Goal: Complete application form

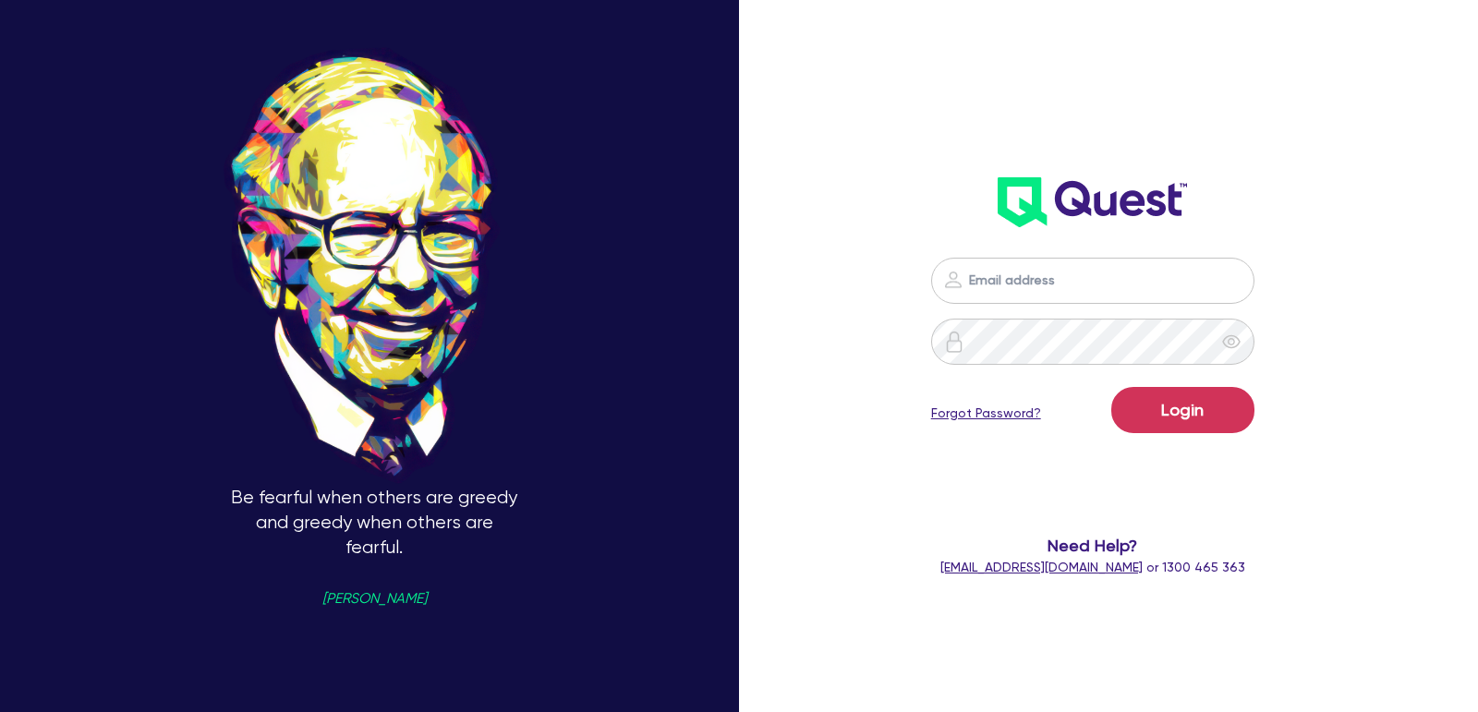
click at [1048, 293] on input "email" at bounding box center [1092, 281] width 323 height 46
type input "[EMAIL_ADDRESS][PERSON_NAME][DOMAIN_NAME]"
click at [1151, 408] on button "Login" at bounding box center [1182, 410] width 143 height 46
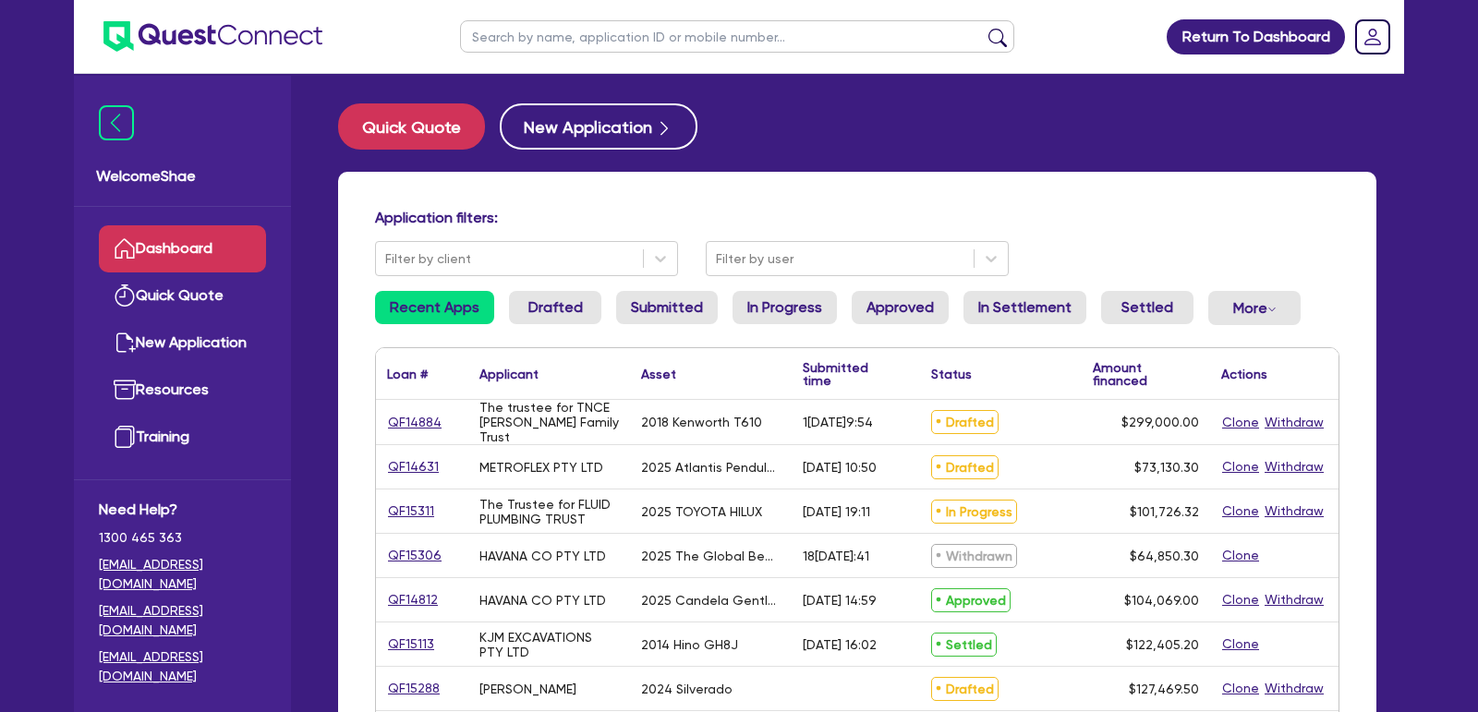
click at [598, 43] on input "text" at bounding box center [737, 36] width 554 height 32
paste input "QF15288"
type input "QF15288"
click at [983, 28] on button "submit" at bounding box center [998, 41] width 30 height 26
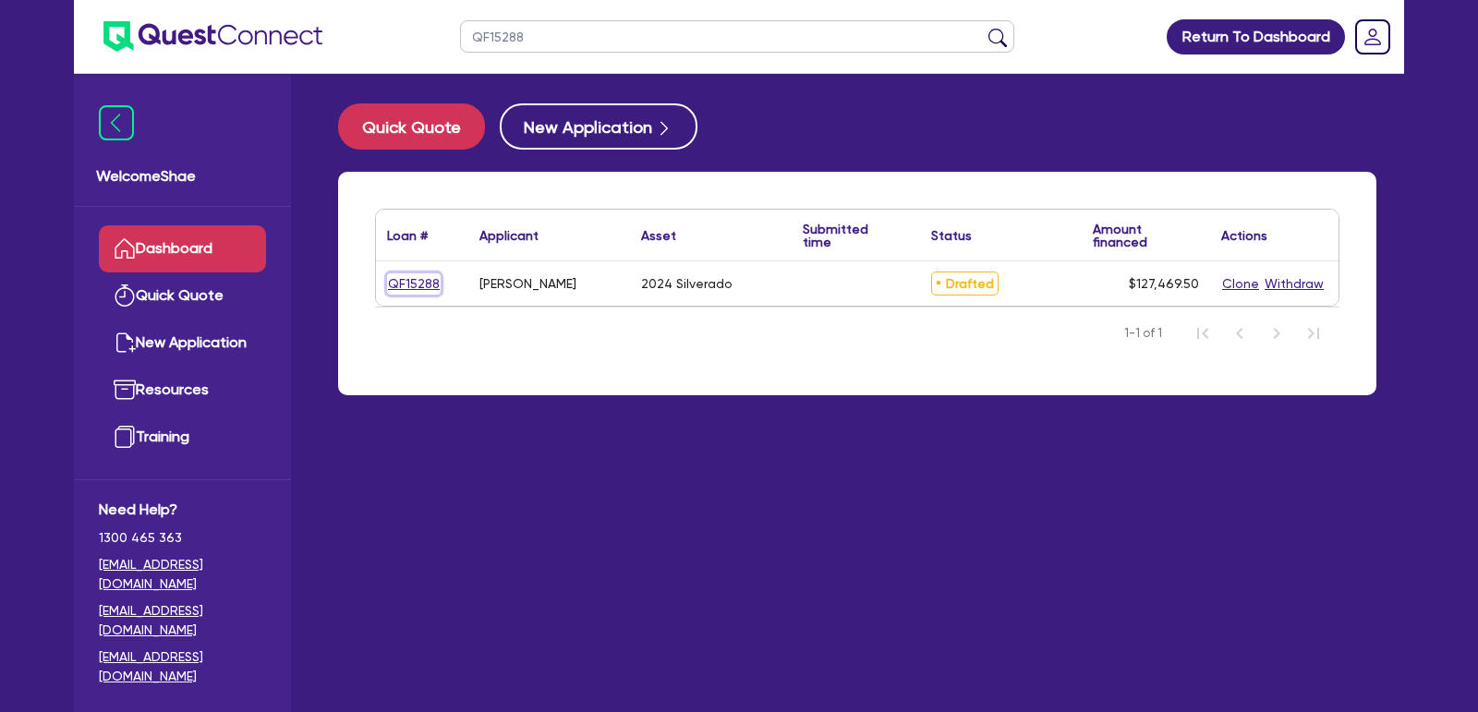
click at [410, 278] on link "QF15288" at bounding box center [414, 283] width 54 height 21
select select "CARS_AND_LIGHT_TRUCKS"
select select "PASSENGER_VEHICLES"
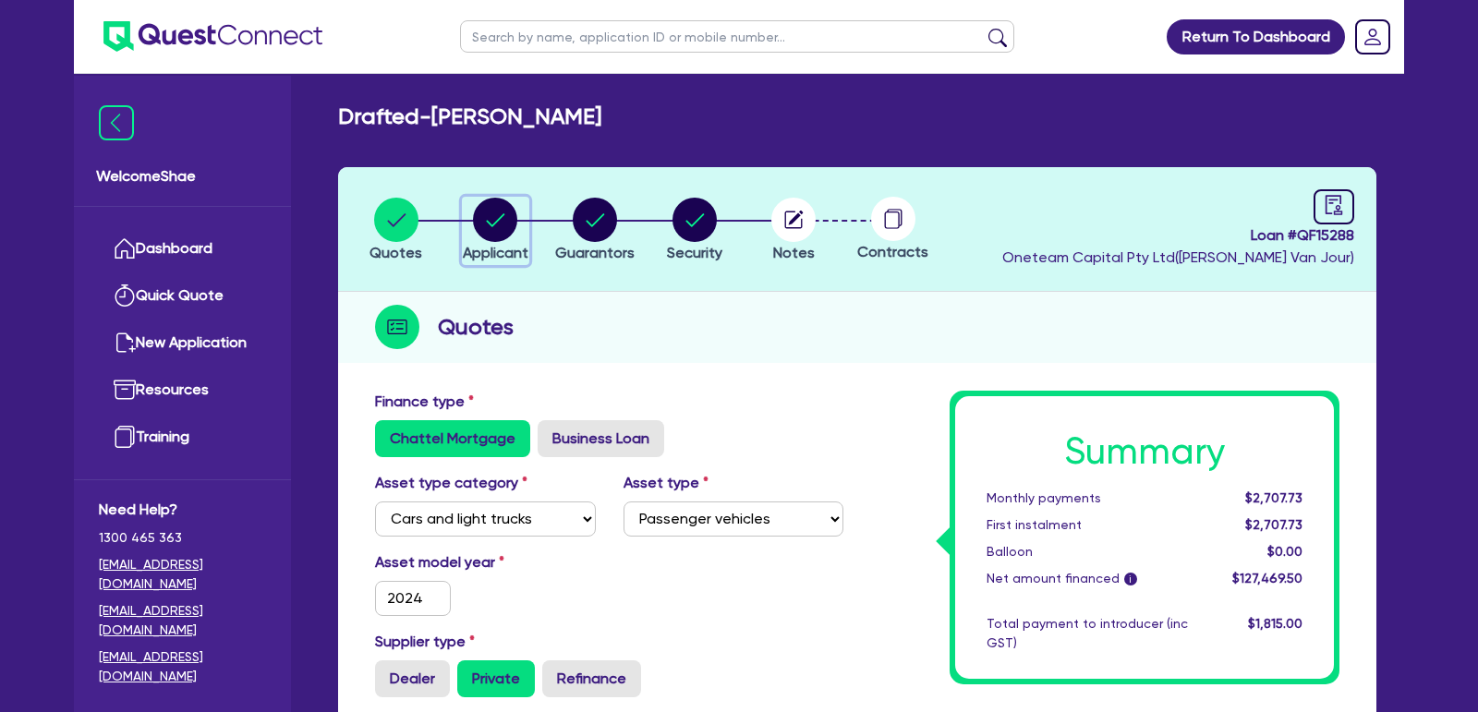
click at [494, 217] on circle "button" at bounding box center [495, 220] width 44 height 44
select select "SOLE_TRADER"
select select "BUILDING_CONSTRUCTION"
select select "BUSINESSES_CONSTRUCTION_SERVICES"
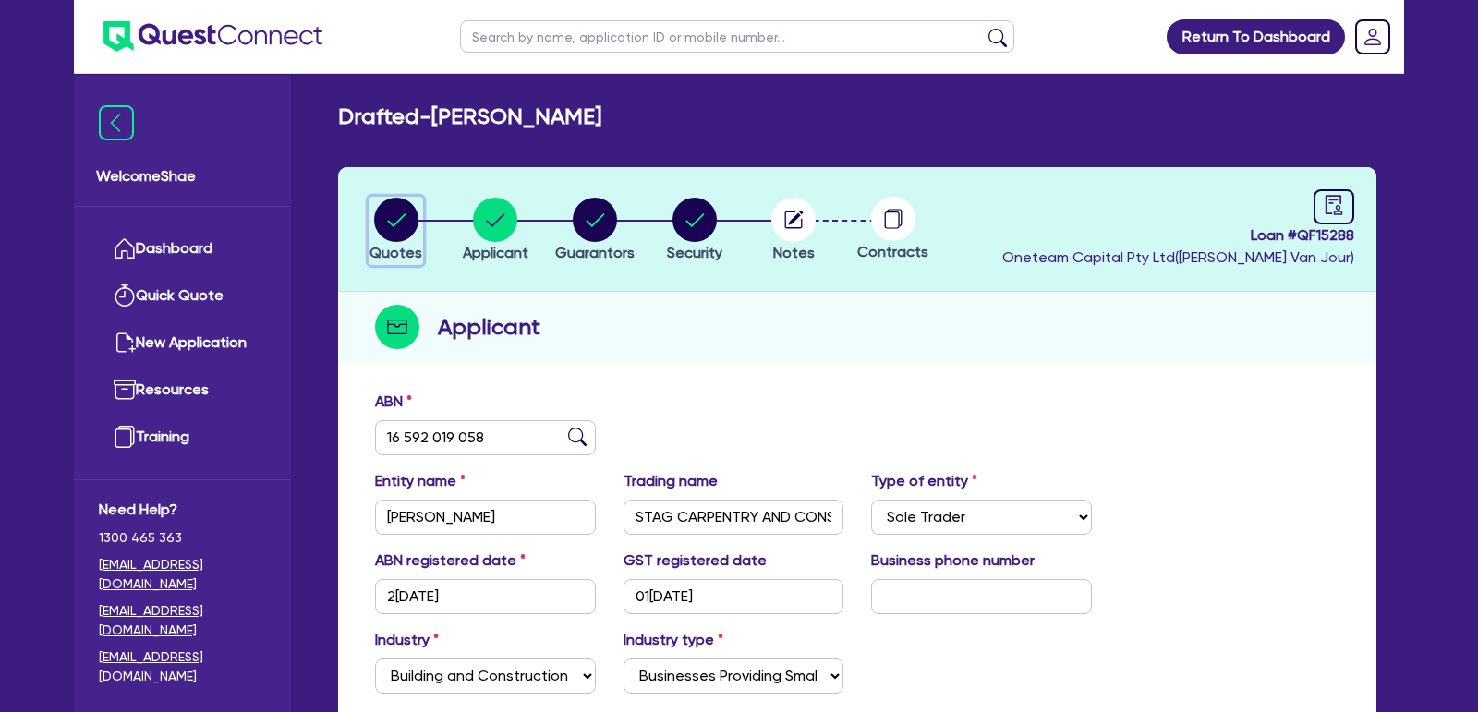
click at [391, 213] on circle "button" at bounding box center [396, 220] width 44 height 44
select select "CARS_AND_LIGHT_TRUCKS"
select select "PASSENGER_VEHICLES"
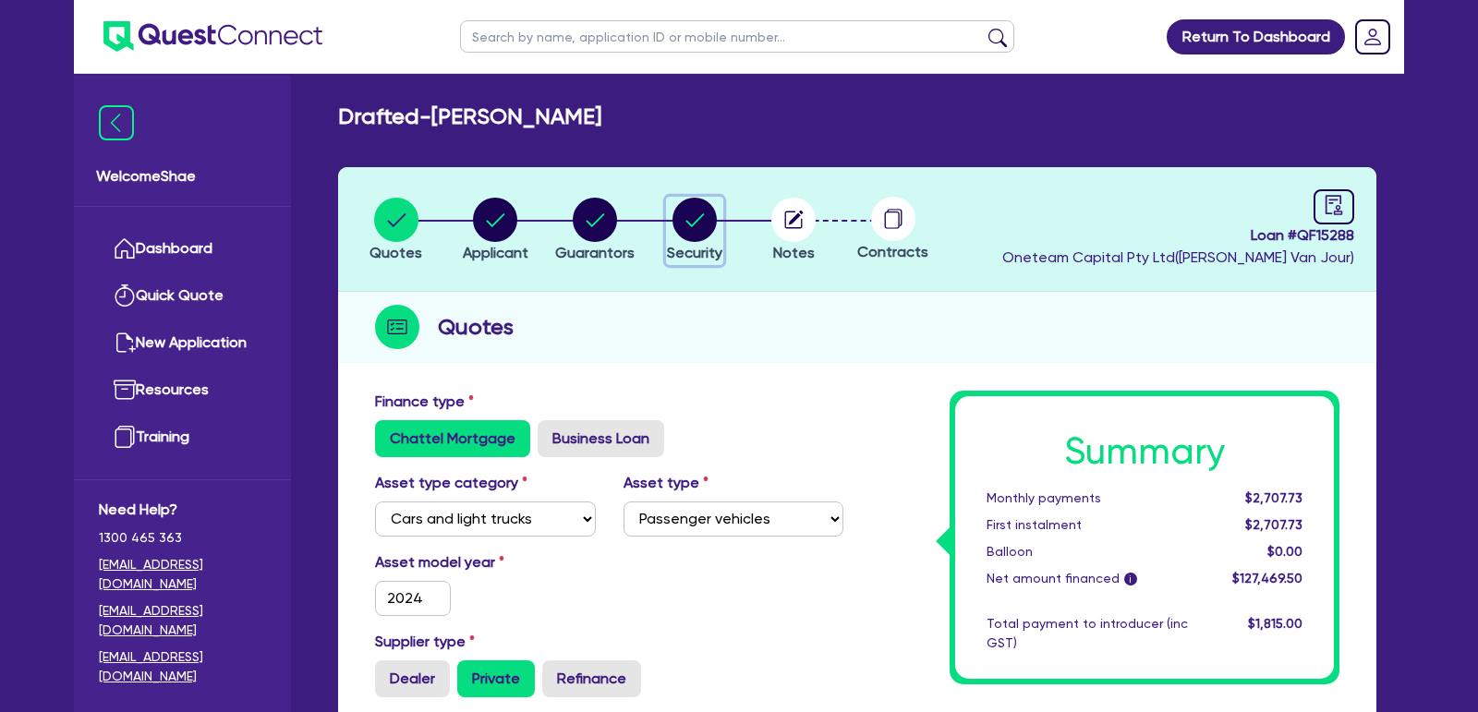
click at [682, 214] on circle "button" at bounding box center [695, 220] width 44 height 44
select select "CARS_AND_LIGHT_TRUCKS"
select select "PASSENGER_VEHICLES"
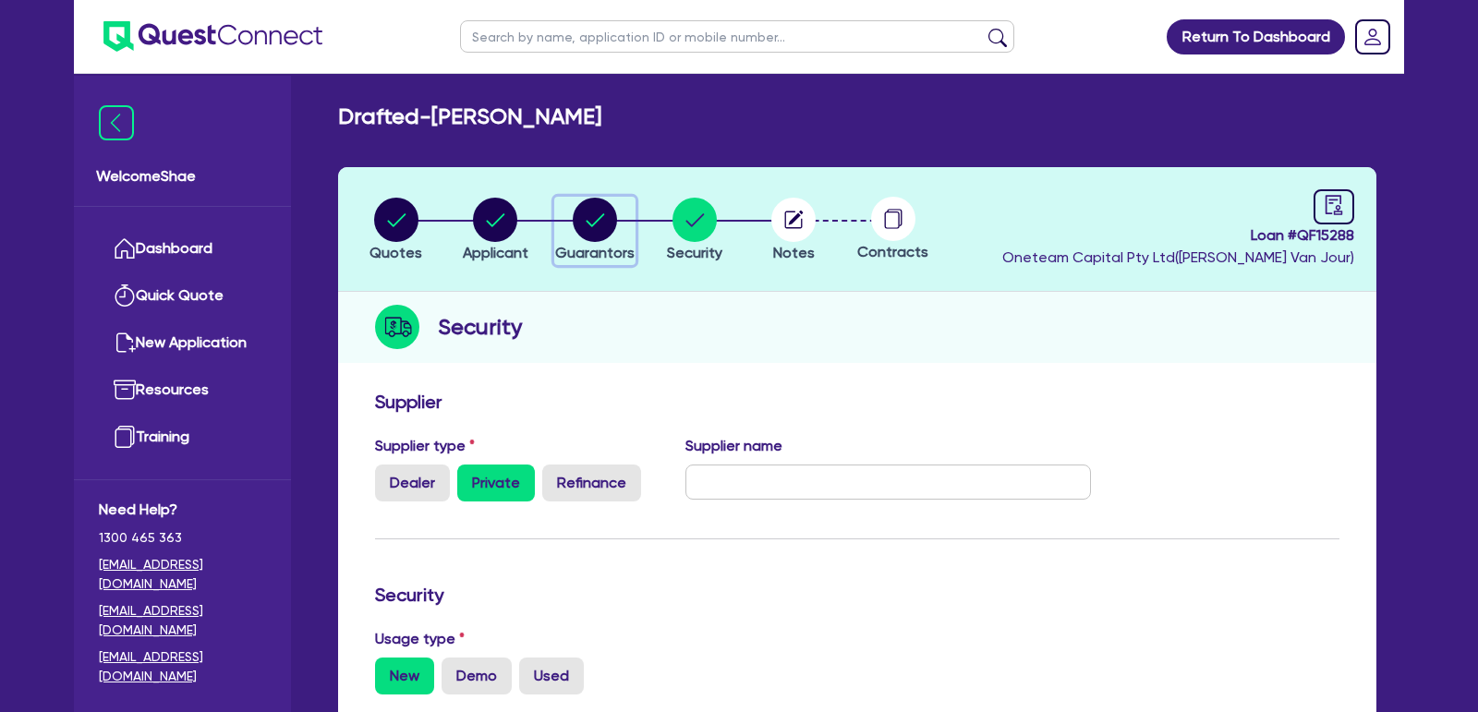
click at [589, 226] on circle "button" at bounding box center [595, 220] width 44 height 44
select select "MR"
select select "SA"
select select "MARRIED"
select select "PROPERTY"
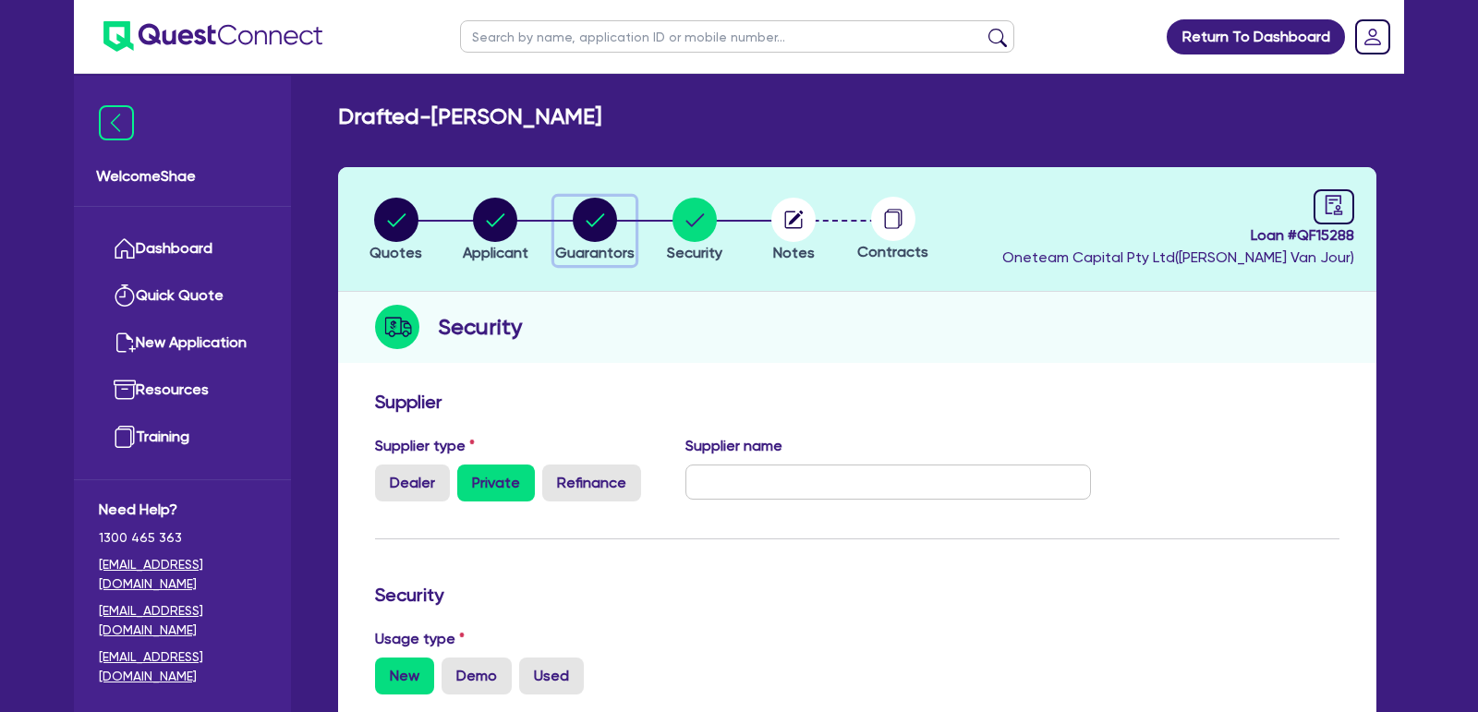
select select "CASH"
select select "MORTGAGE"
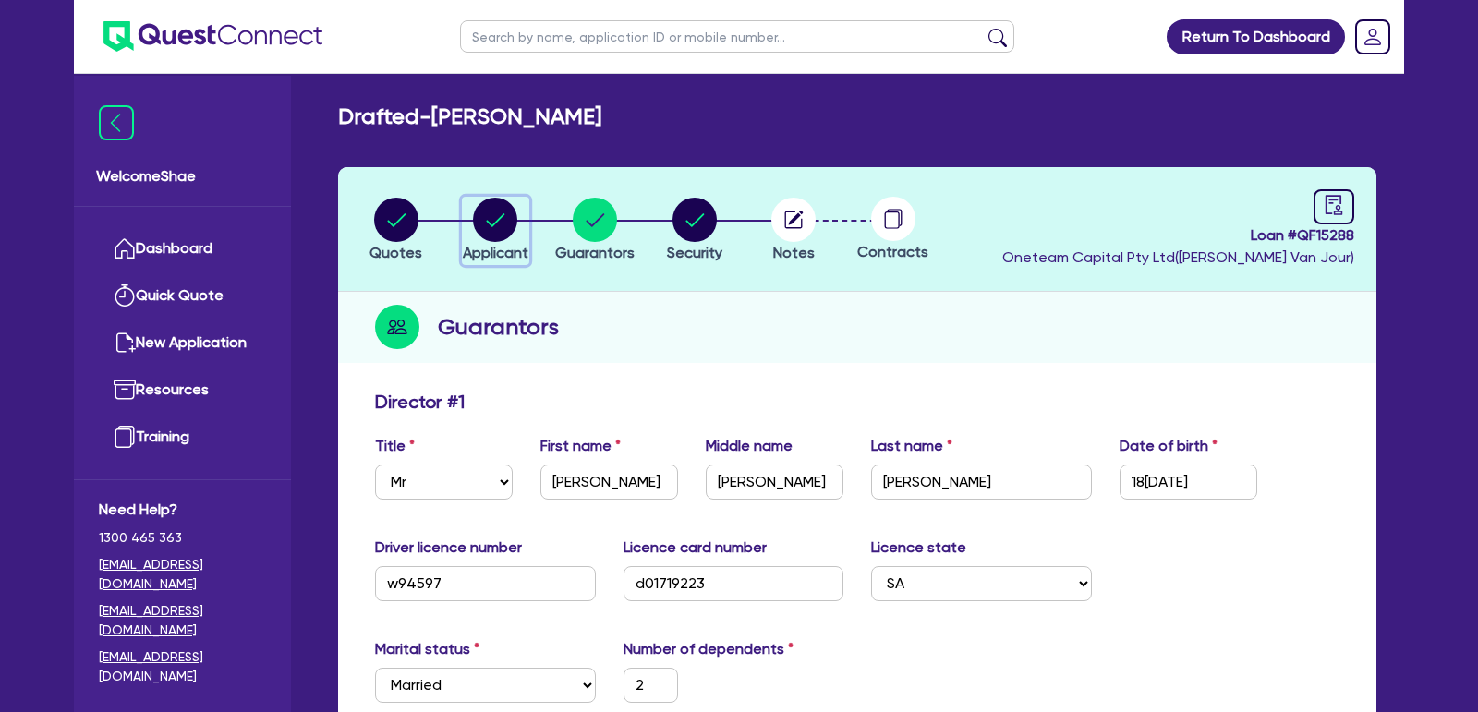
click at [501, 217] on icon "button" at bounding box center [496, 219] width 18 height 13
select select "SOLE_TRADER"
select select "BUILDING_CONSTRUCTION"
select select "BUSINESSES_CONSTRUCTION_SERVICES"
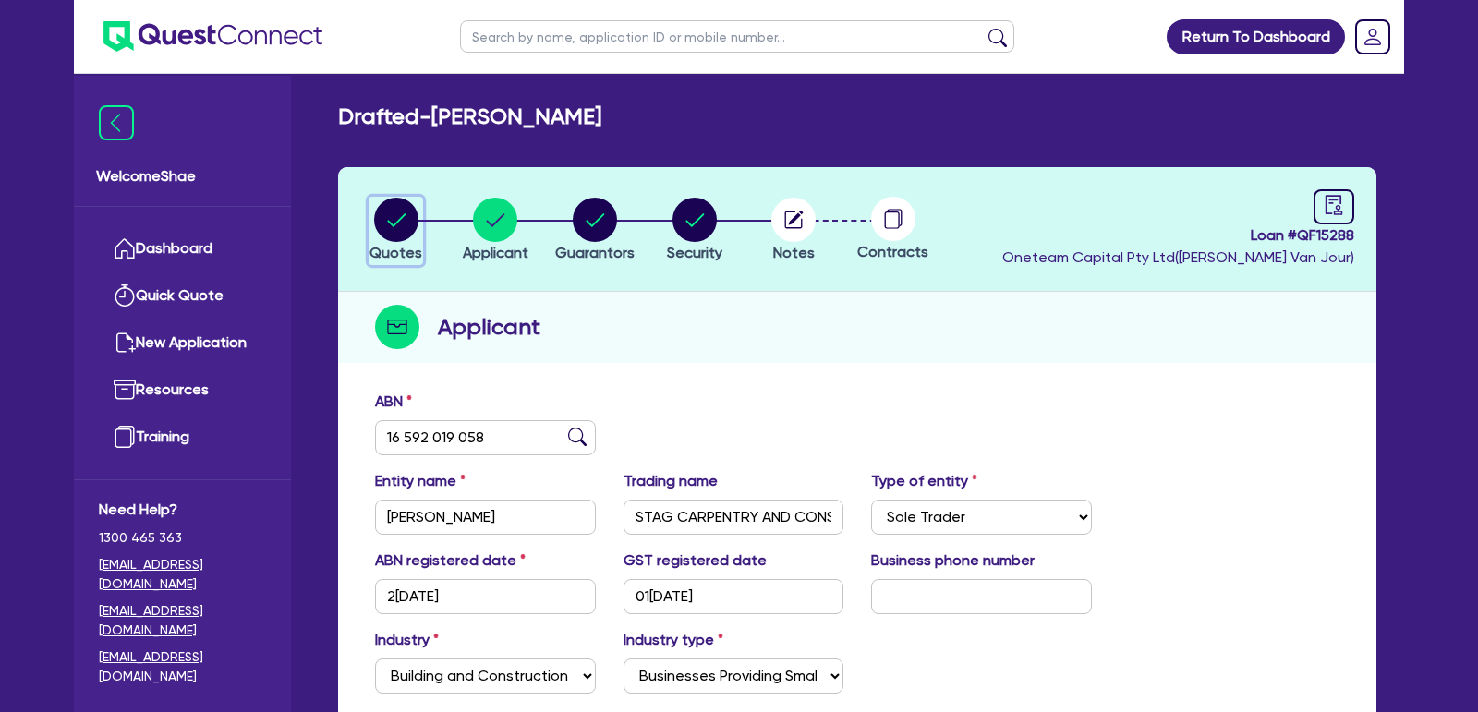
click at [386, 213] on circle "button" at bounding box center [396, 220] width 44 height 44
select select "CARS_AND_LIGHT_TRUCKS"
select select "PASSENGER_VEHICLES"
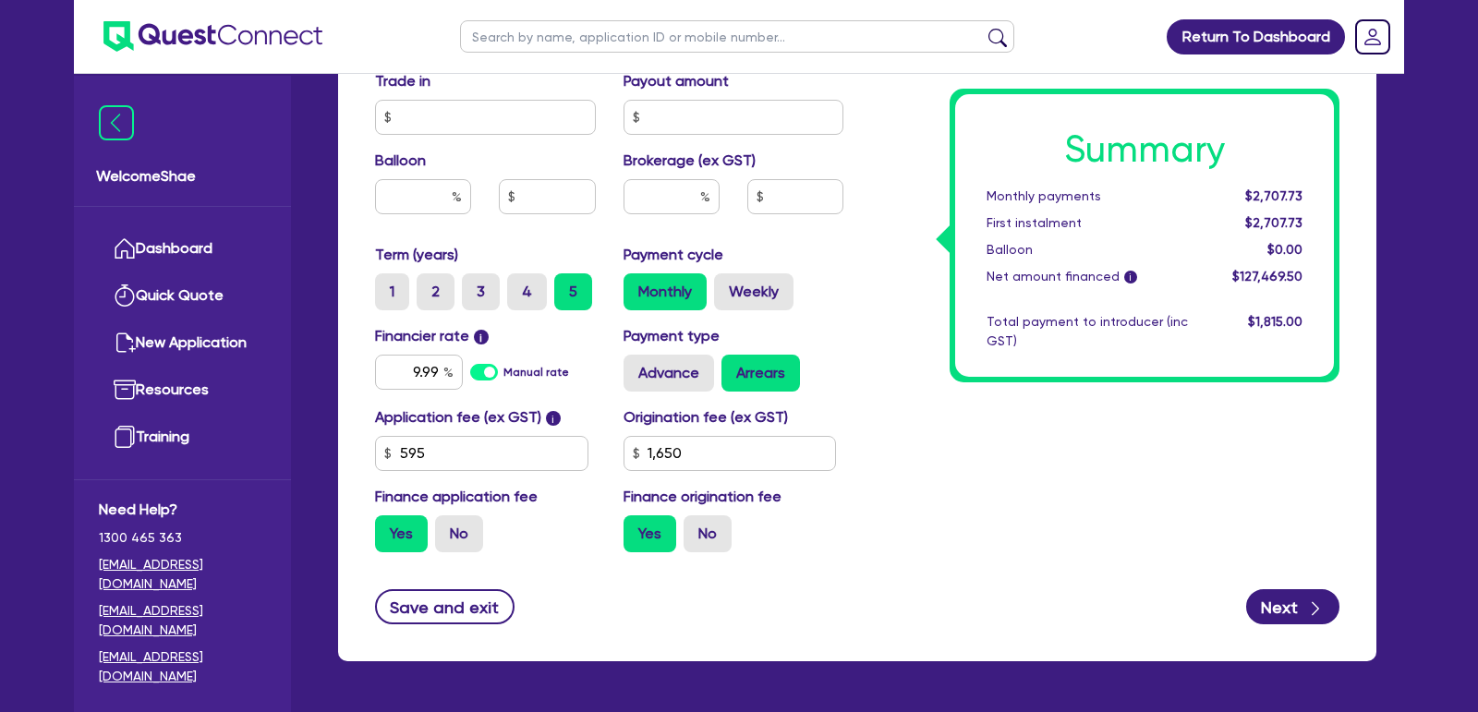
scroll to position [906, 0]
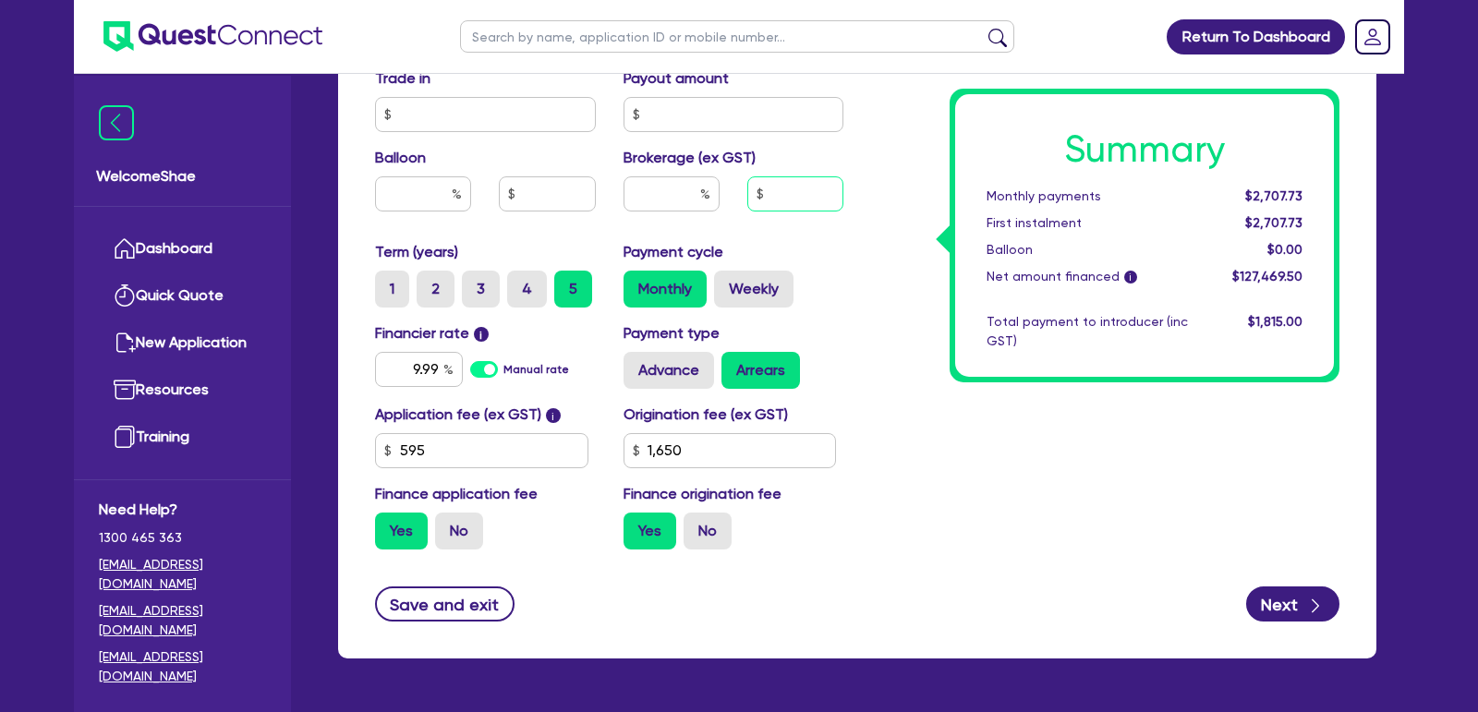
click at [798, 200] on input "text" at bounding box center [795, 193] width 96 height 35
type input "8,000"
type input "125,000"
type input "1,650"
type input "125,000"
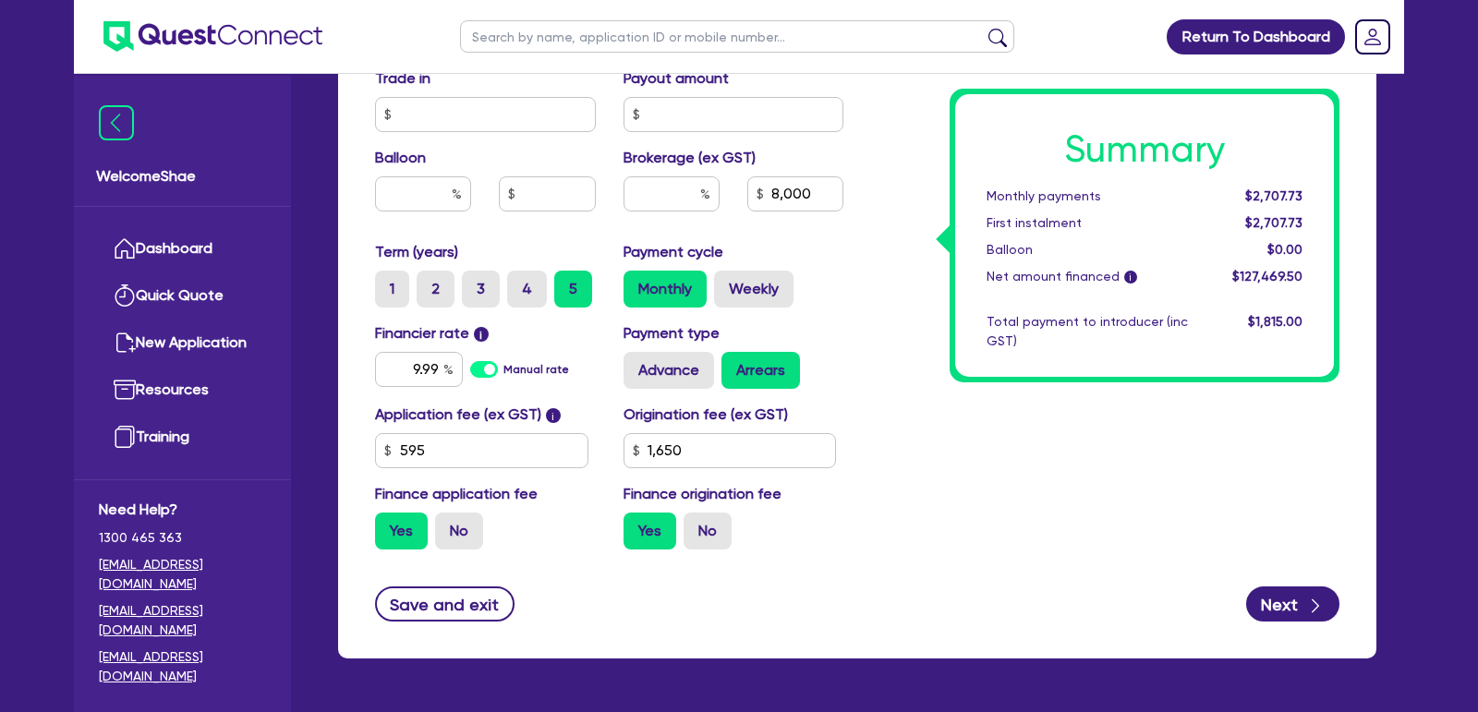
type input "6.28"
type input "8,000"
type input "1,650"
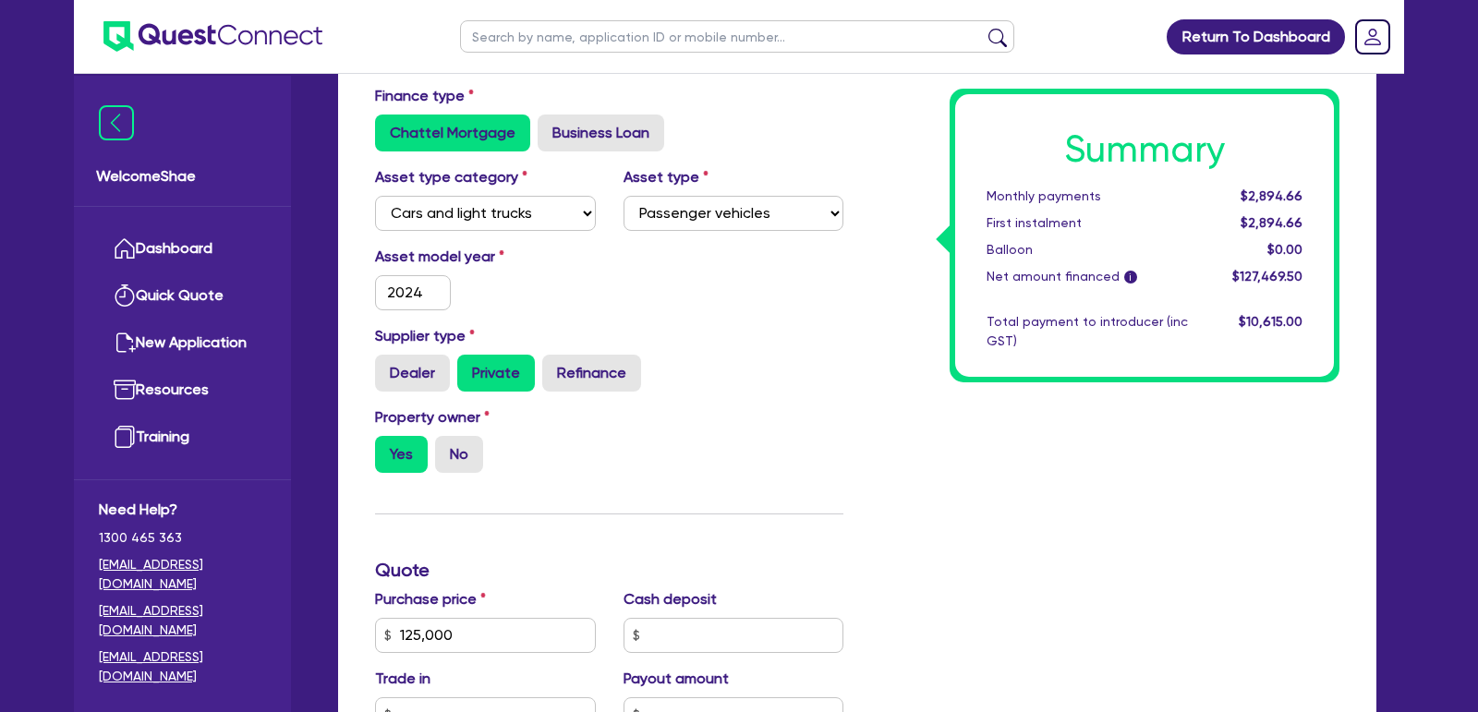
scroll to position [0, 0]
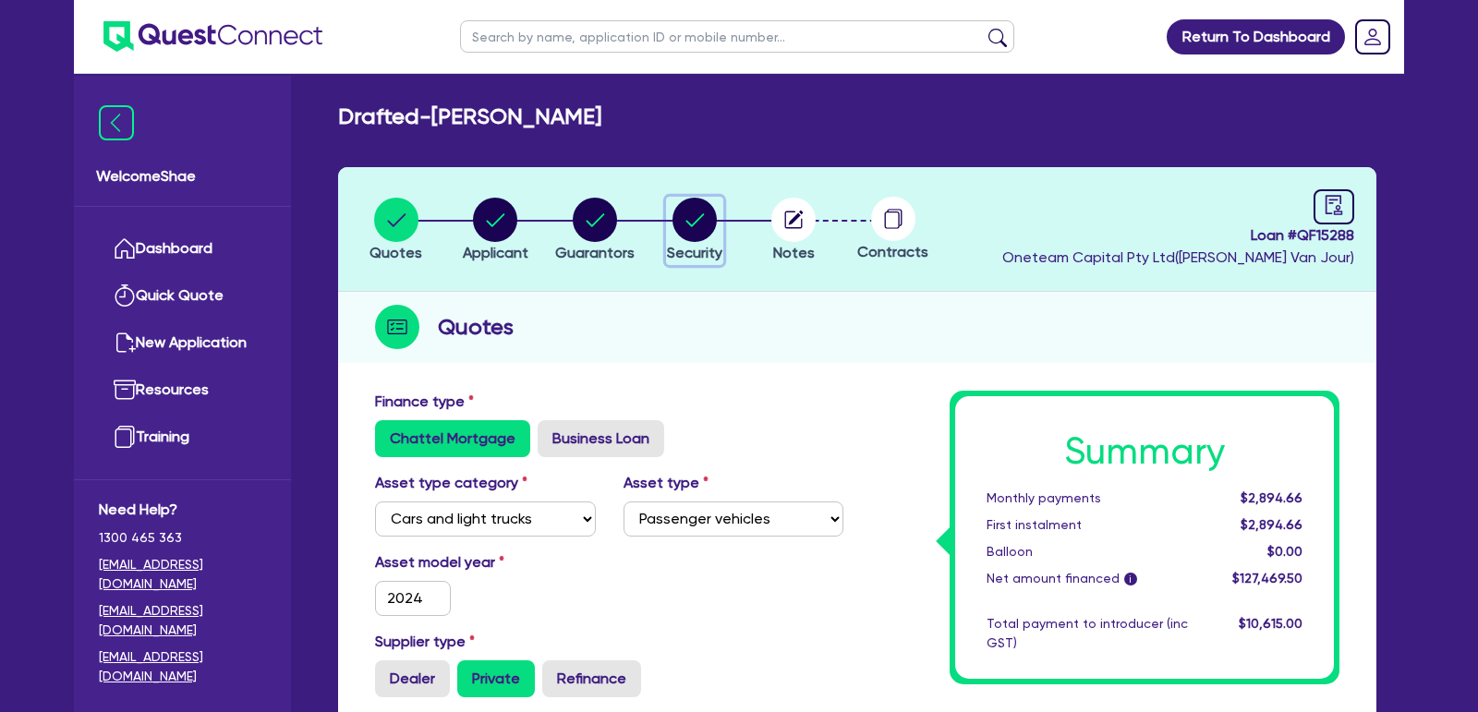
click at [692, 222] on circle "button" at bounding box center [695, 220] width 44 height 44
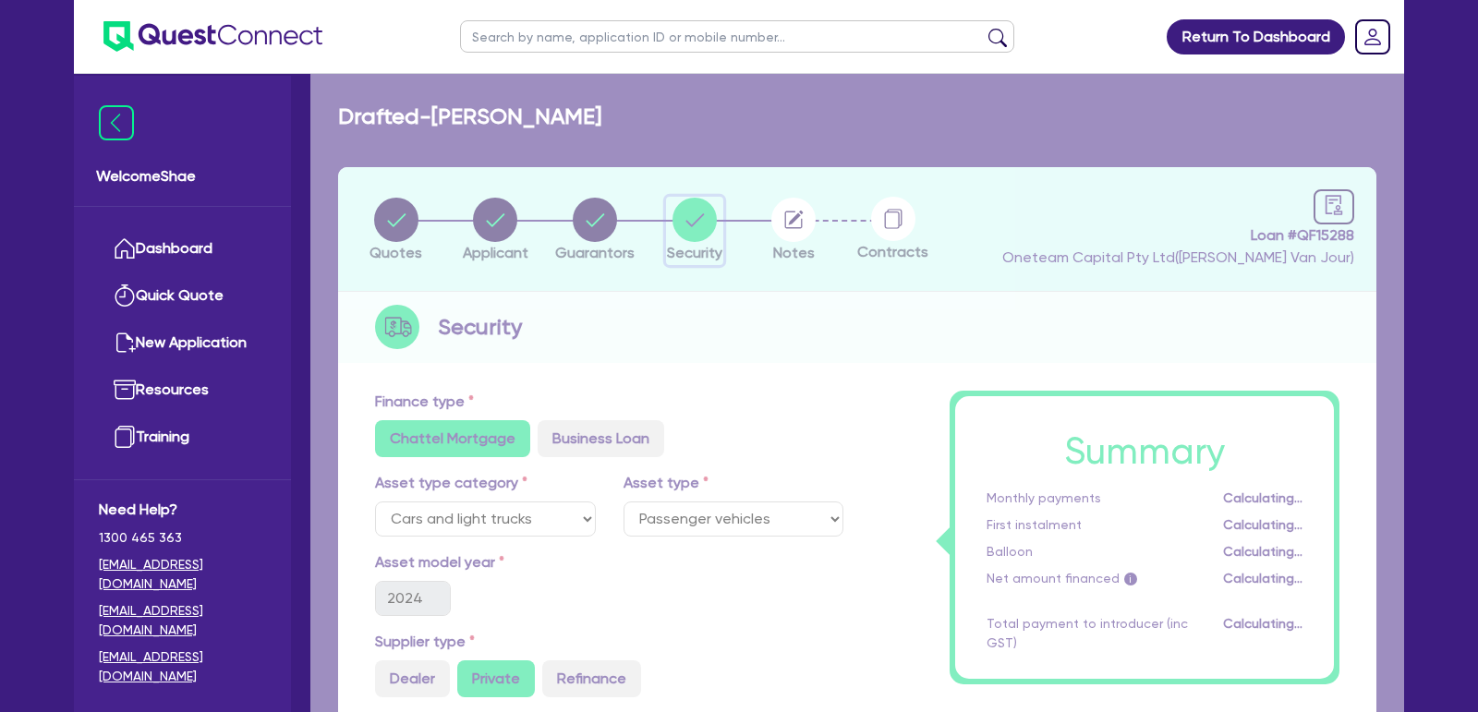
select select "CARS_AND_LIGHT_TRUCKS"
select select "PASSENGER_VEHICLES"
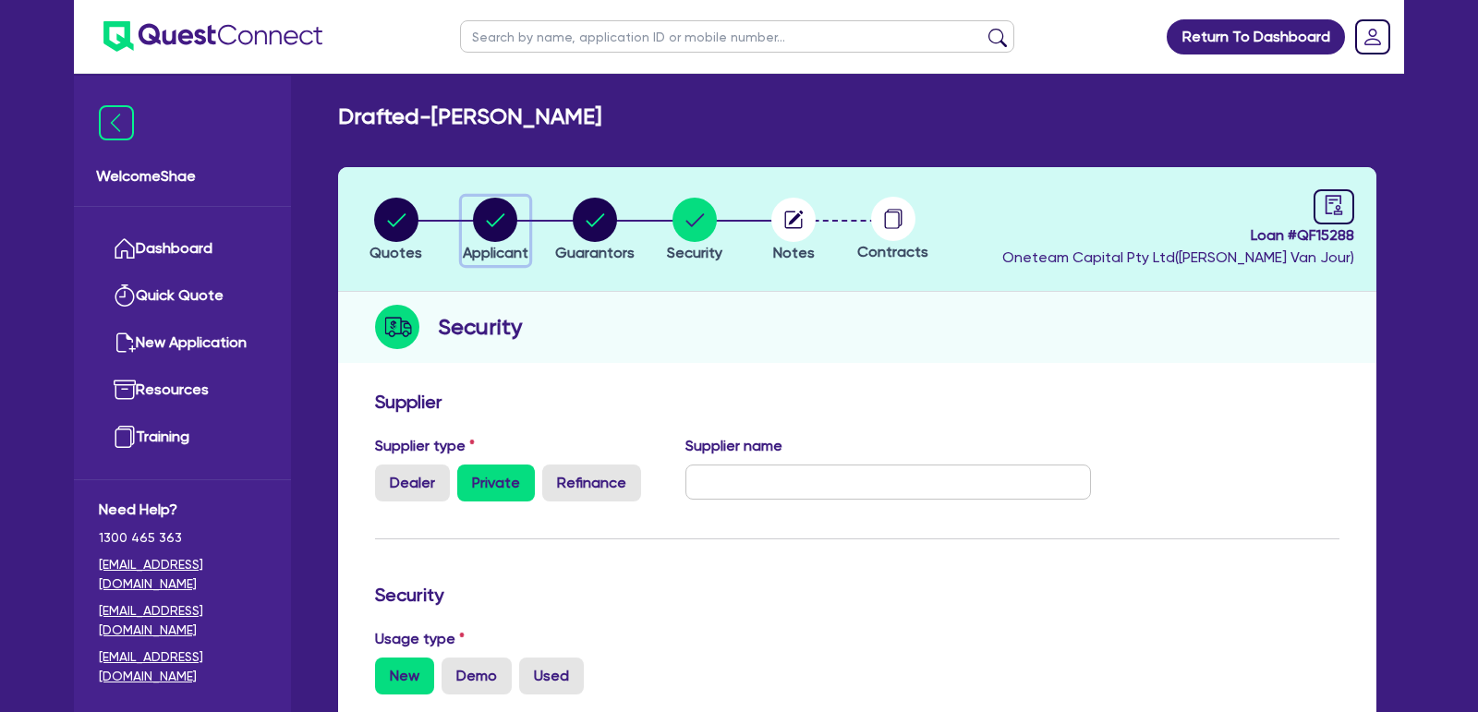
click at [490, 225] on circle "button" at bounding box center [495, 220] width 44 height 44
select select "SOLE_TRADER"
select select "BUILDING_CONSTRUCTION"
select select "BUSINESSES_CONSTRUCTION_SERVICES"
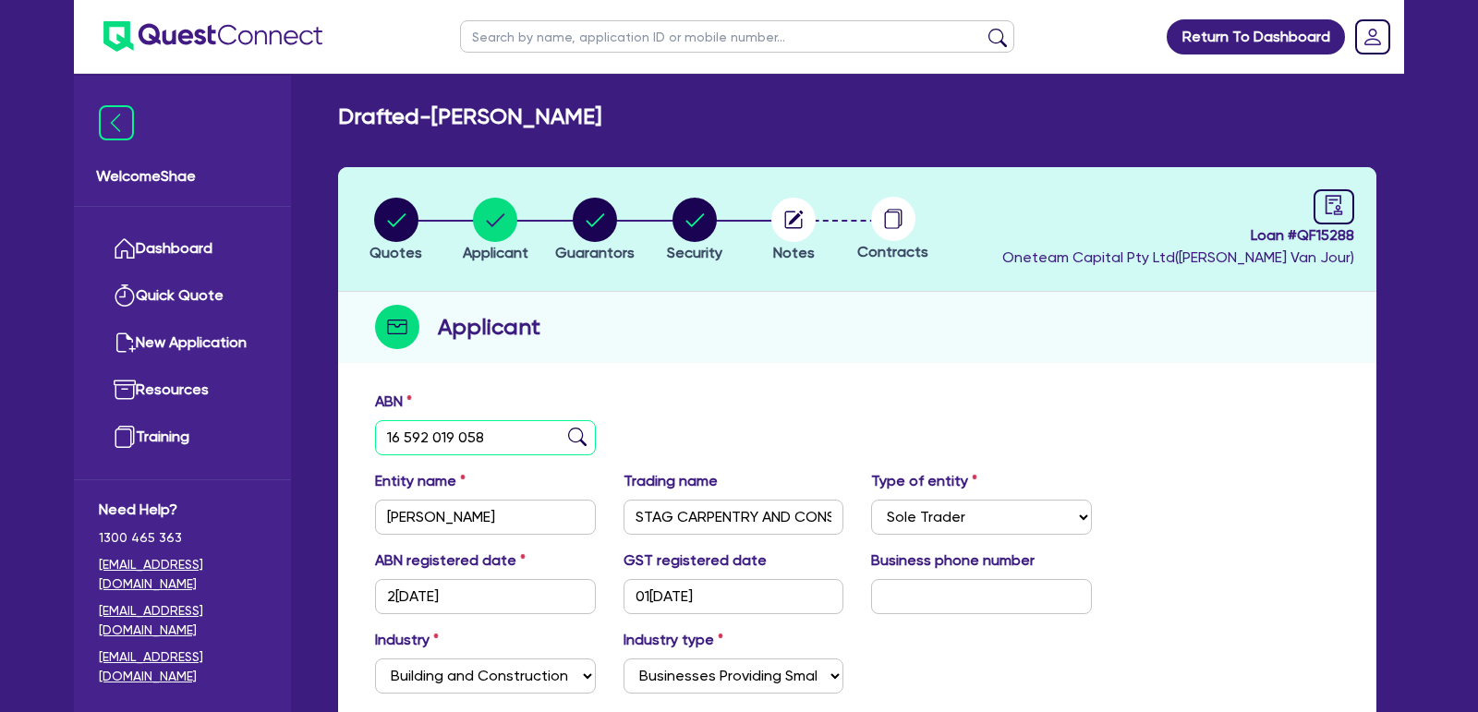
click at [448, 433] on input "16 592 019 058" at bounding box center [485, 437] width 221 height 35
click at [739, 516] on input "STAG CARPENTRY AND CONSTRUCTION" at bounding box center [734, 517] width 221 height 35
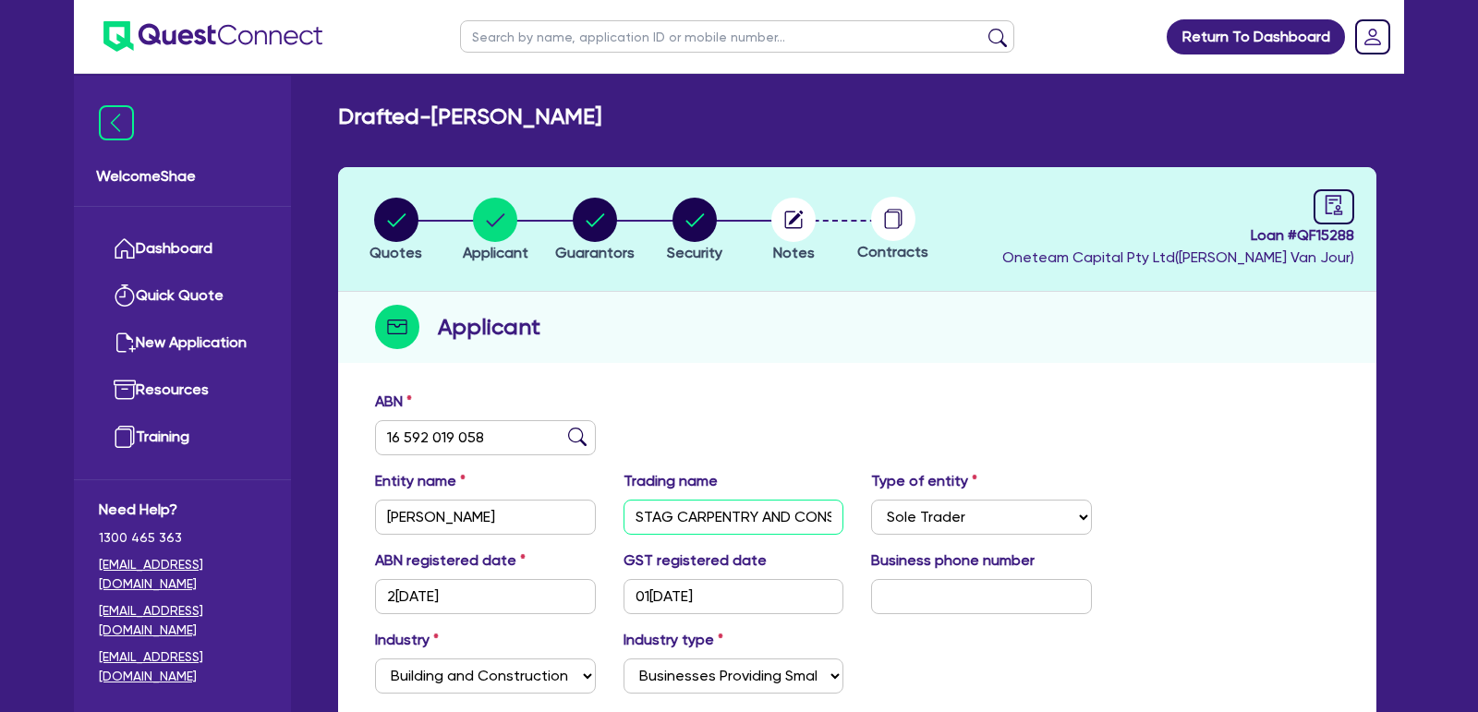
click at [739, 516] on input "STAG CARPENTRY AND CONSTRUCTION" at bounding box center [734, 517] width 221 height 35
click at [794, 226] on icon "button" at bounding box center [794, 220] width 18 height 18
select select "Other"
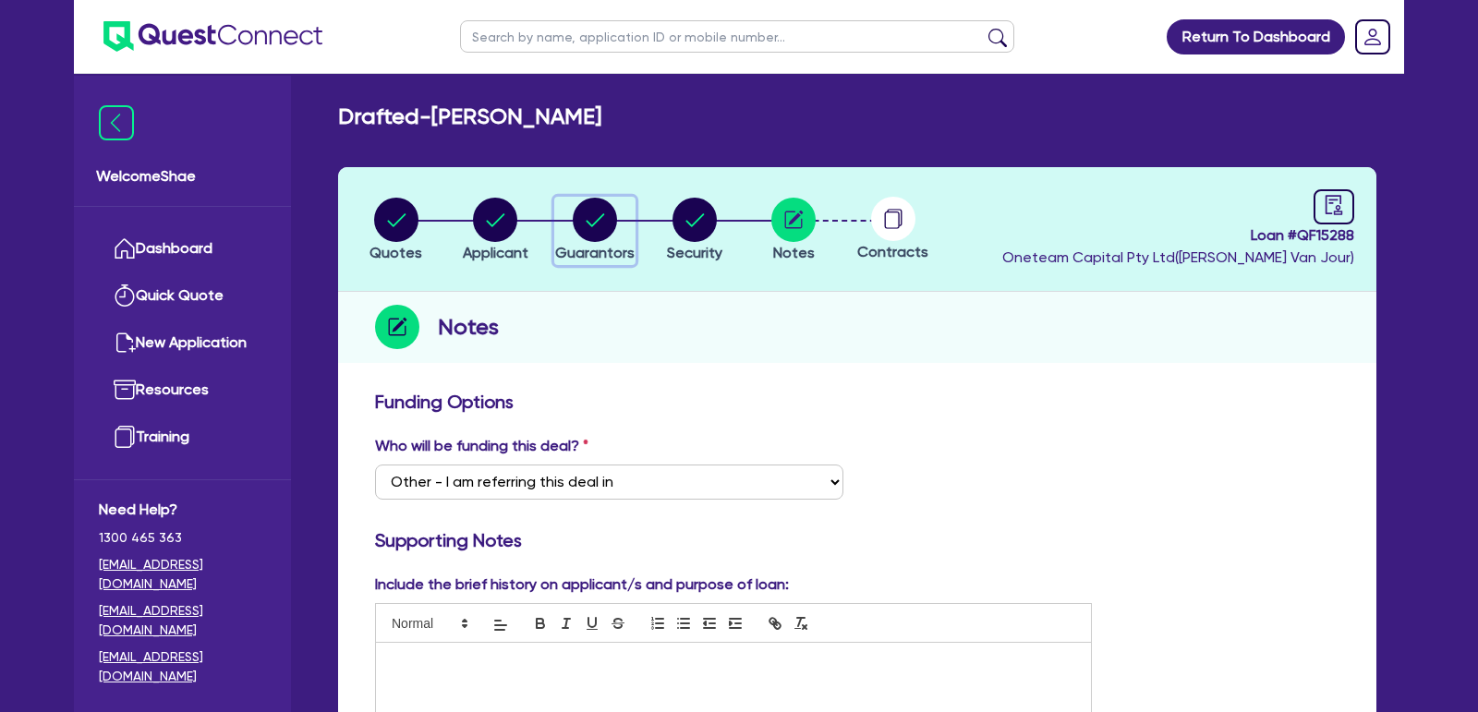
click at [596, 222] on circle "button" at bounding box center [595, 220] width 44 height 44
select select "MR"
select select "SA"
select select "MARRIED"
select select "PROPERTY"
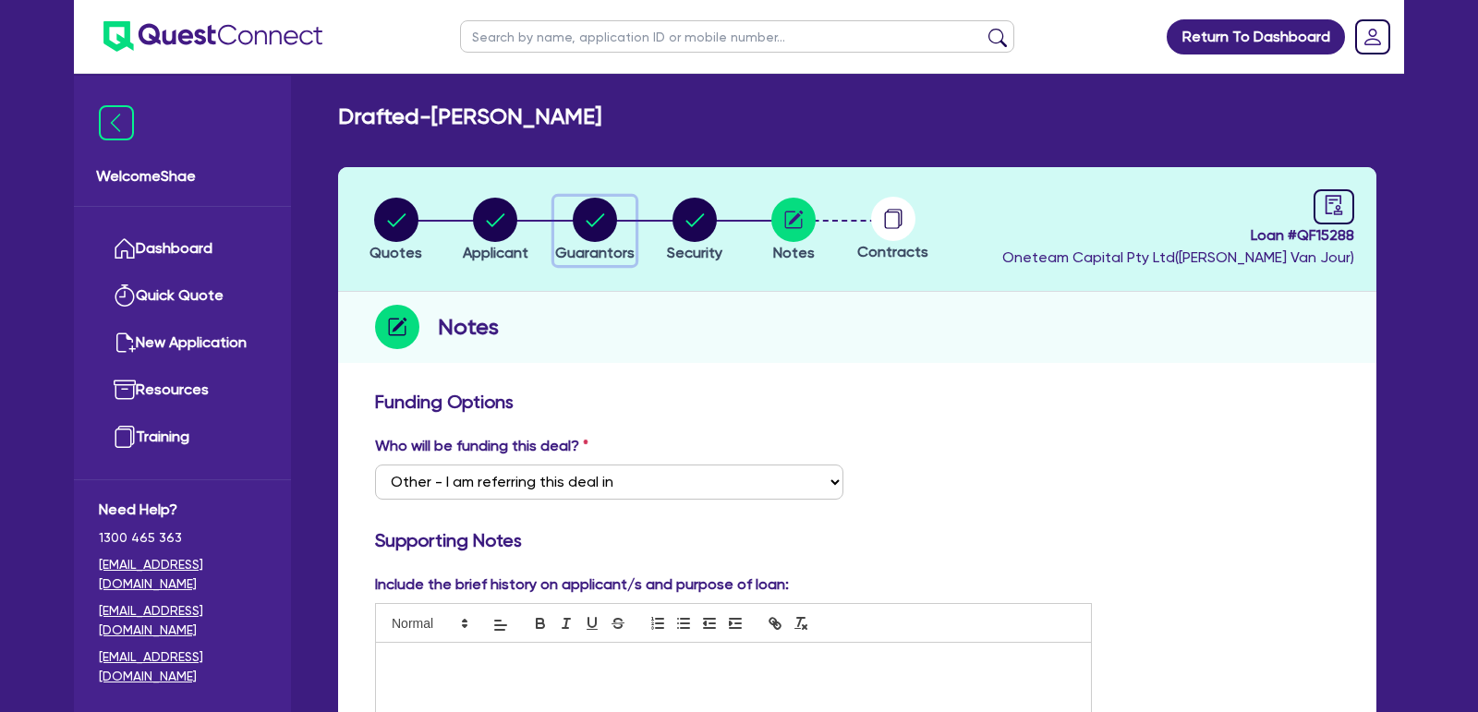
select select "CASH"
select select "MORTGAGE"
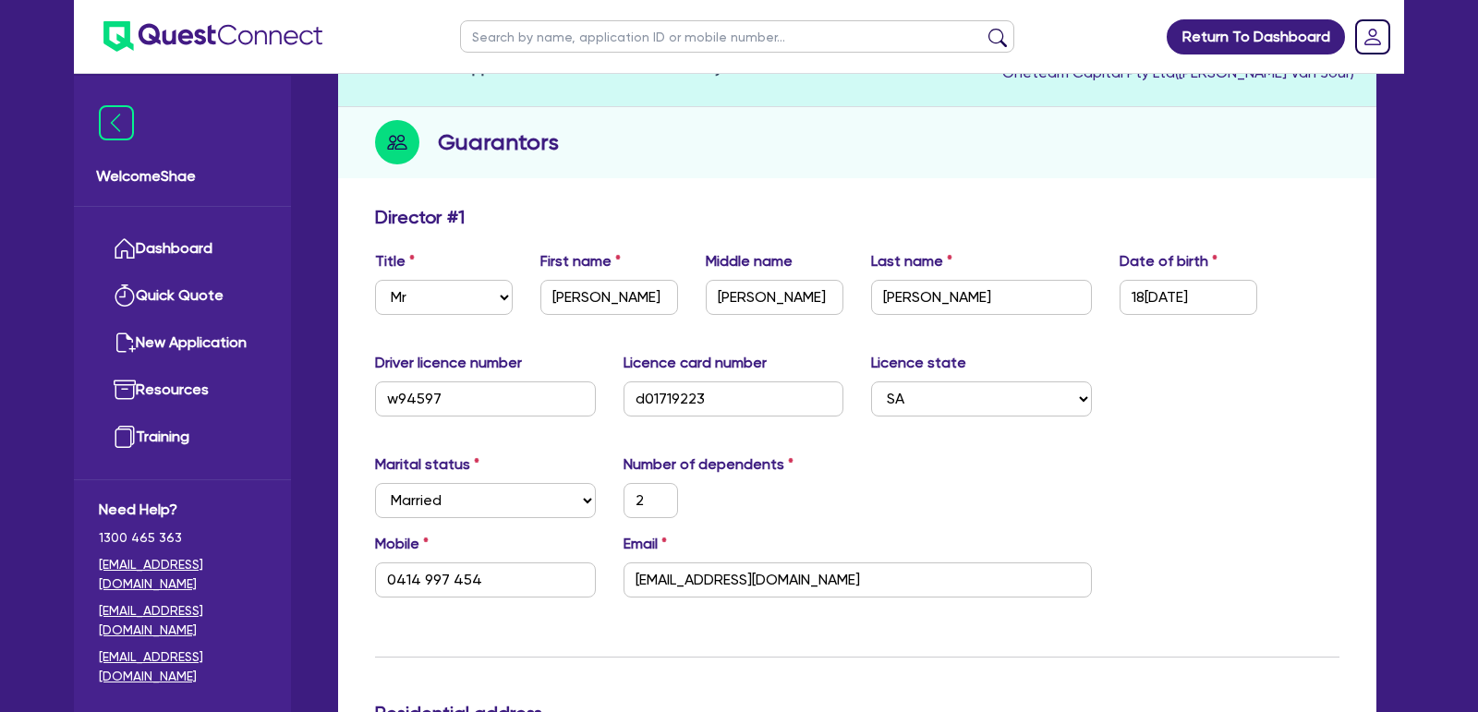
scroll to position [217, 0]
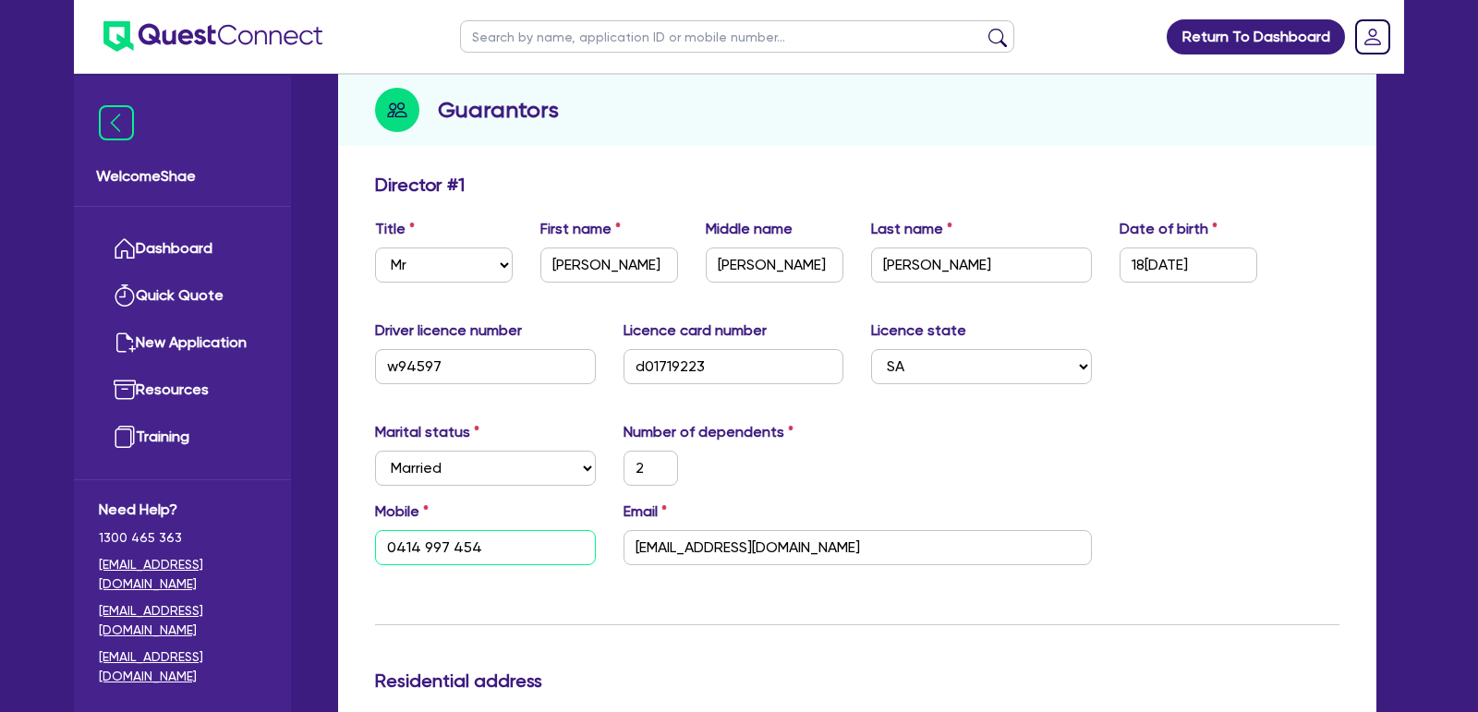
click at [409, 542] on input "0414 997 454" at bounding box center [485, 547] width 221 height 35
click at [718, 539] on input "[EMAIL_ADDRESS][DOMAIN_NAME]" at bounding box center [858, 547] width 468 height 35
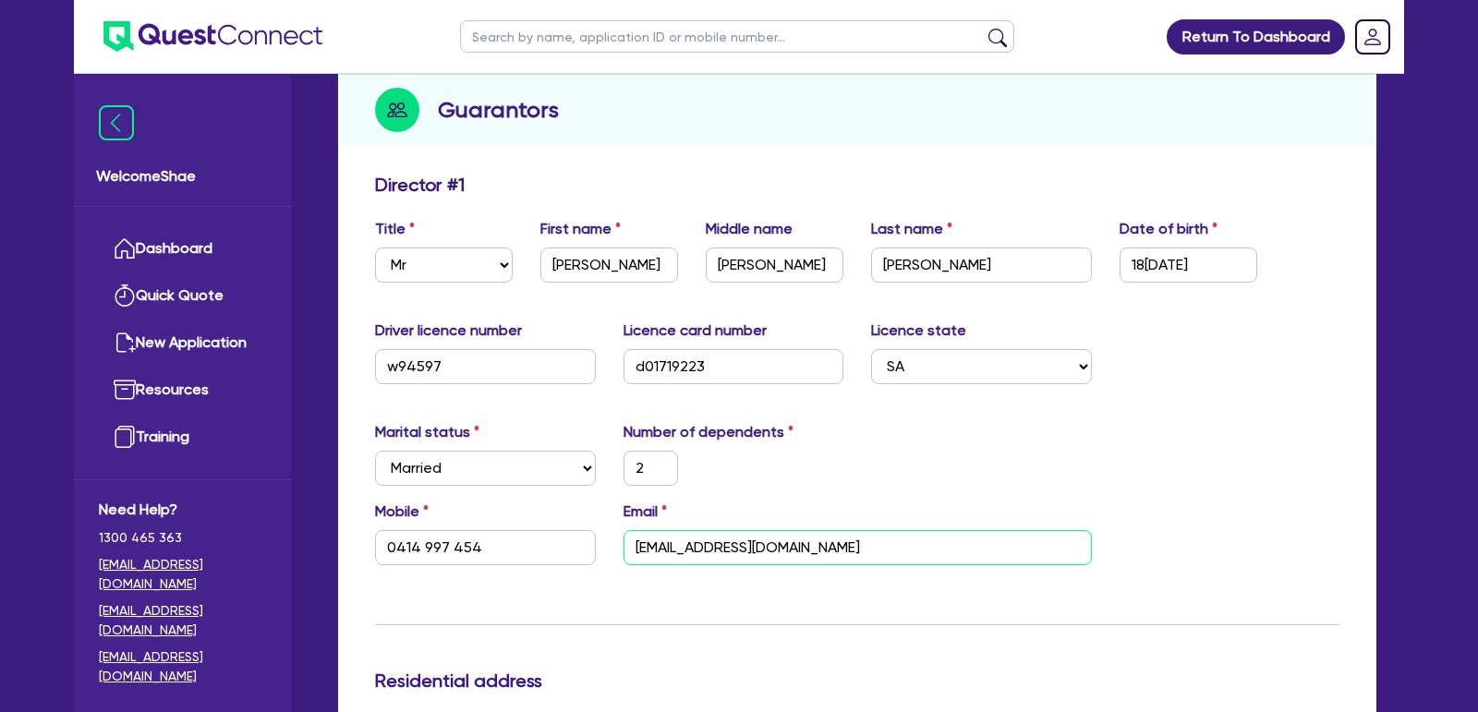
click at [718, 539] on input "[EMAIL_ADDRESS][DOMAIN_NAME]" at bounding box center [858, 547] width 468 height 35
click at [1179, 271] on input "18[DATE]" at bounding box center [1189, 265] width 138 height 35
click at [412, 367] on input "w94597" at bounding box center [485, 366] width 221 height 35
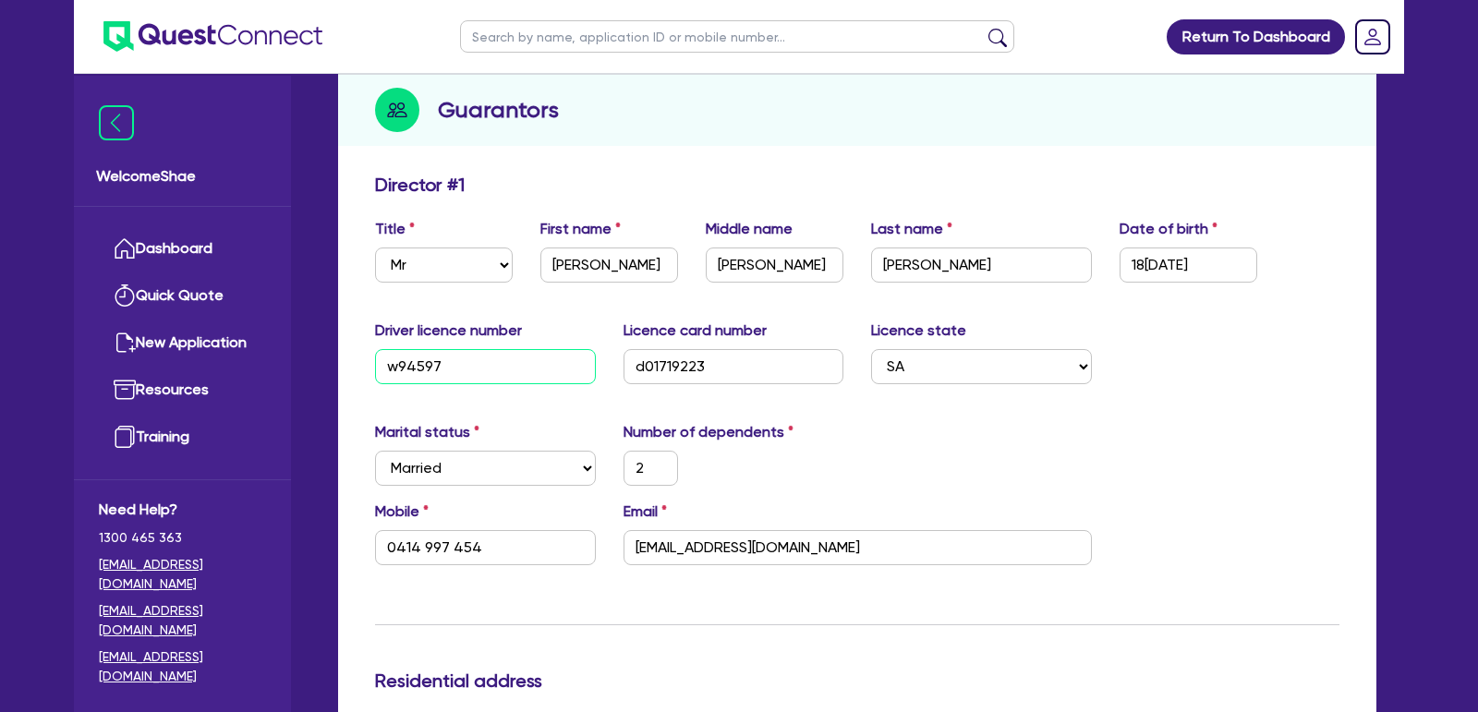
click at [412, 367] on input "w94597" at bounding box center [485, 366] width 221 height 35
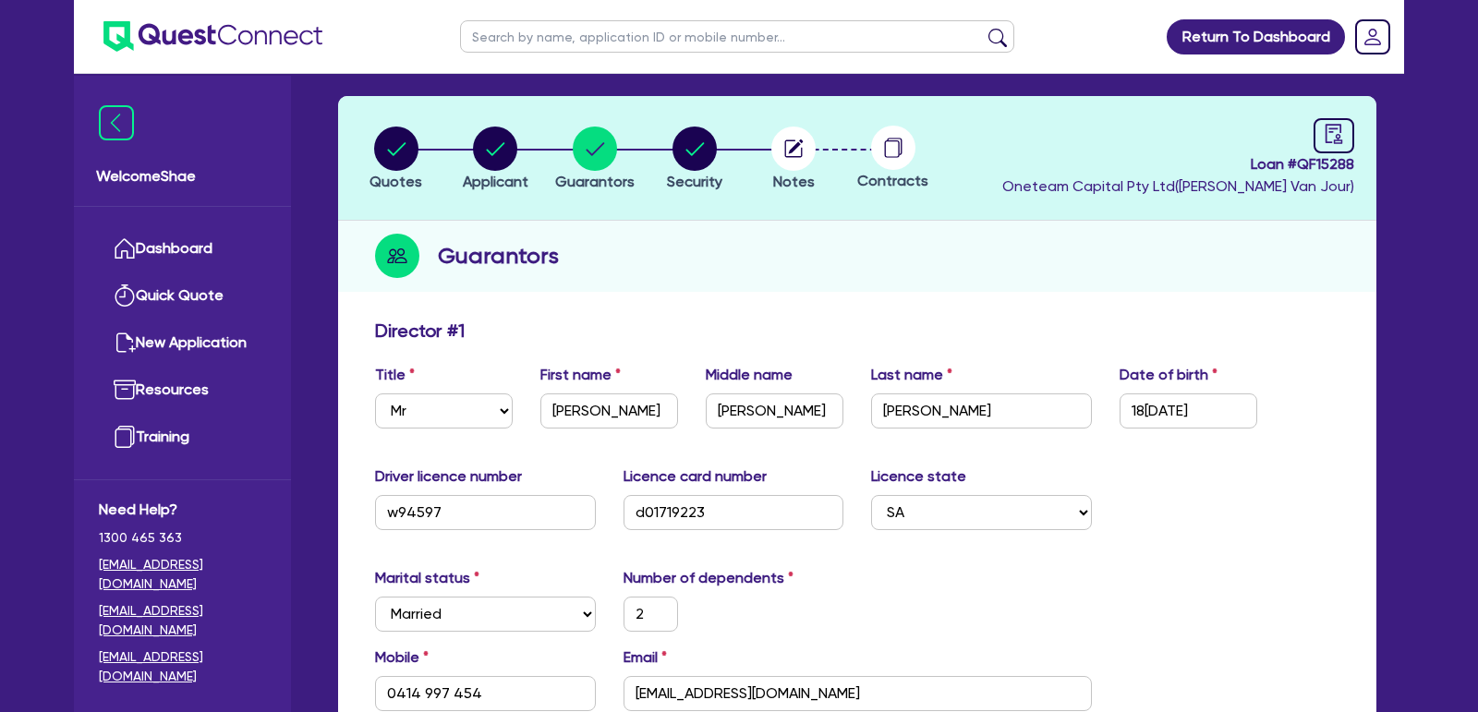
scroll to position [0, 0]
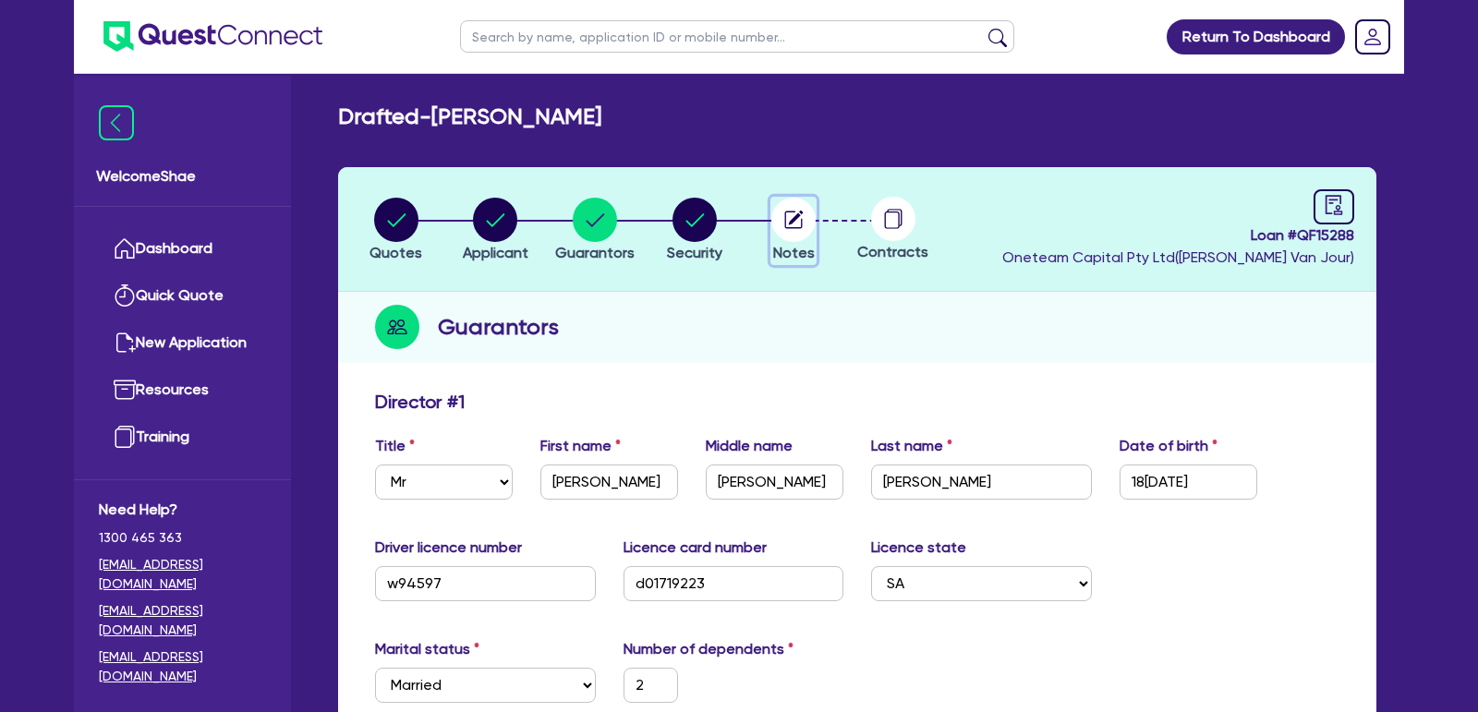
click at [796, 223] on circle "button" at bounding box center [793, 220] width 44 height 44
select select "Other"
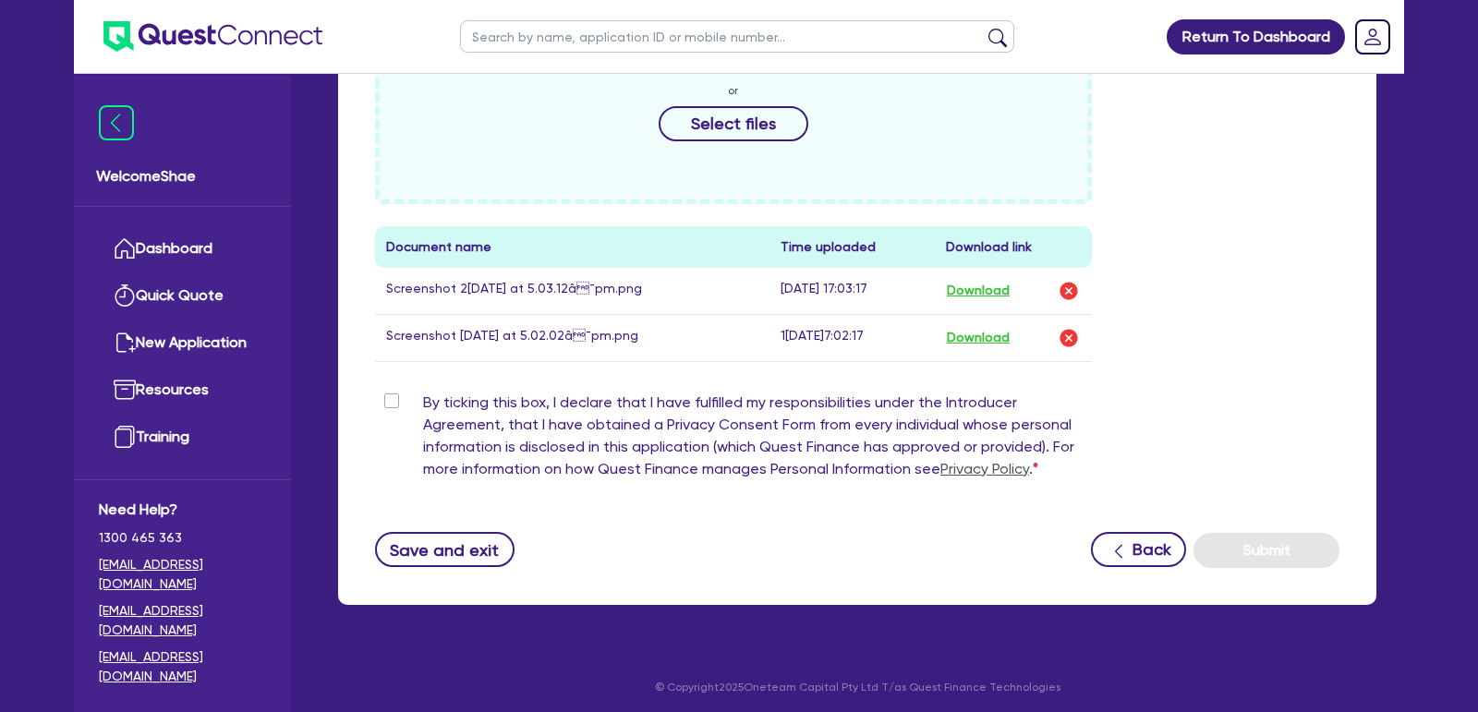
scroll to position [904, 0]
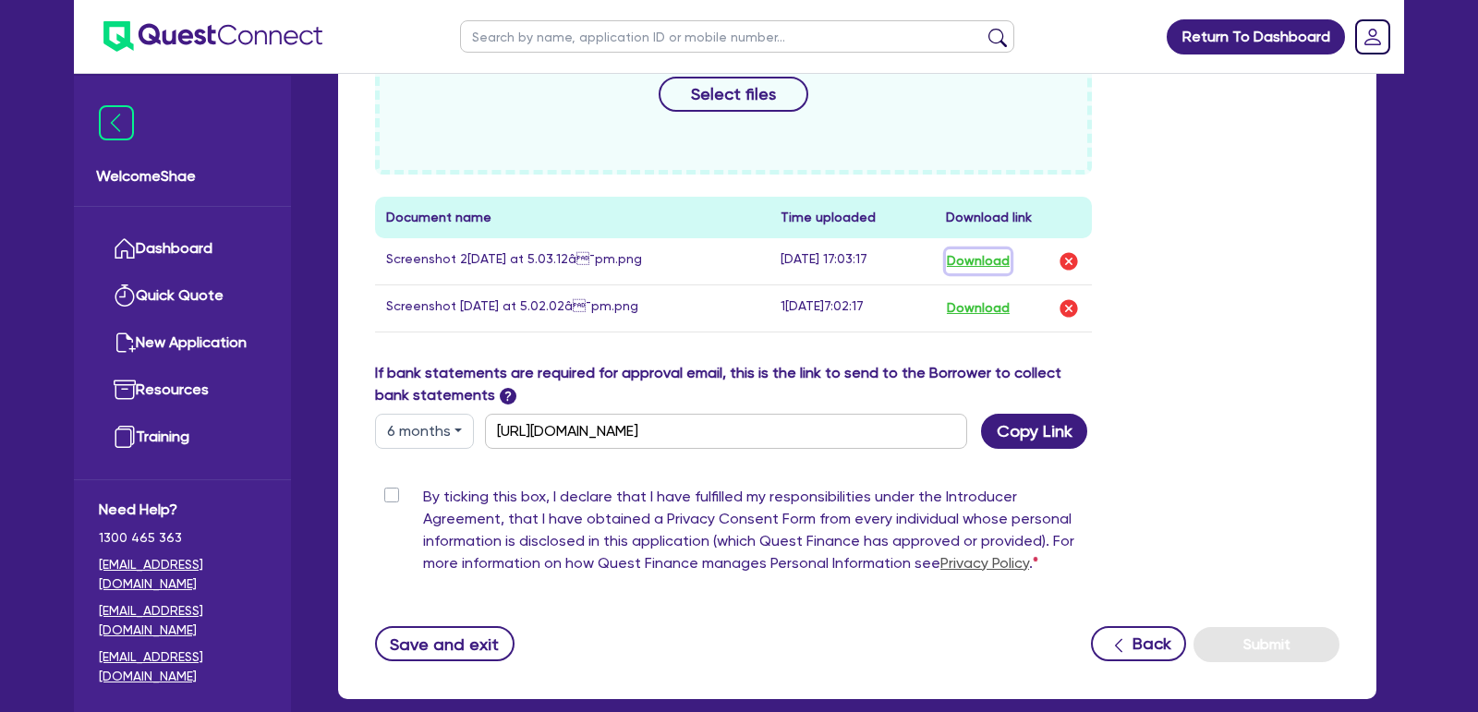
click at [957, 257] on button "Download" at bounding box center [978, 261] width 65 height 24
click at [966, 307] on button "Download" at bounding box center [978, 309] width 65 height 24
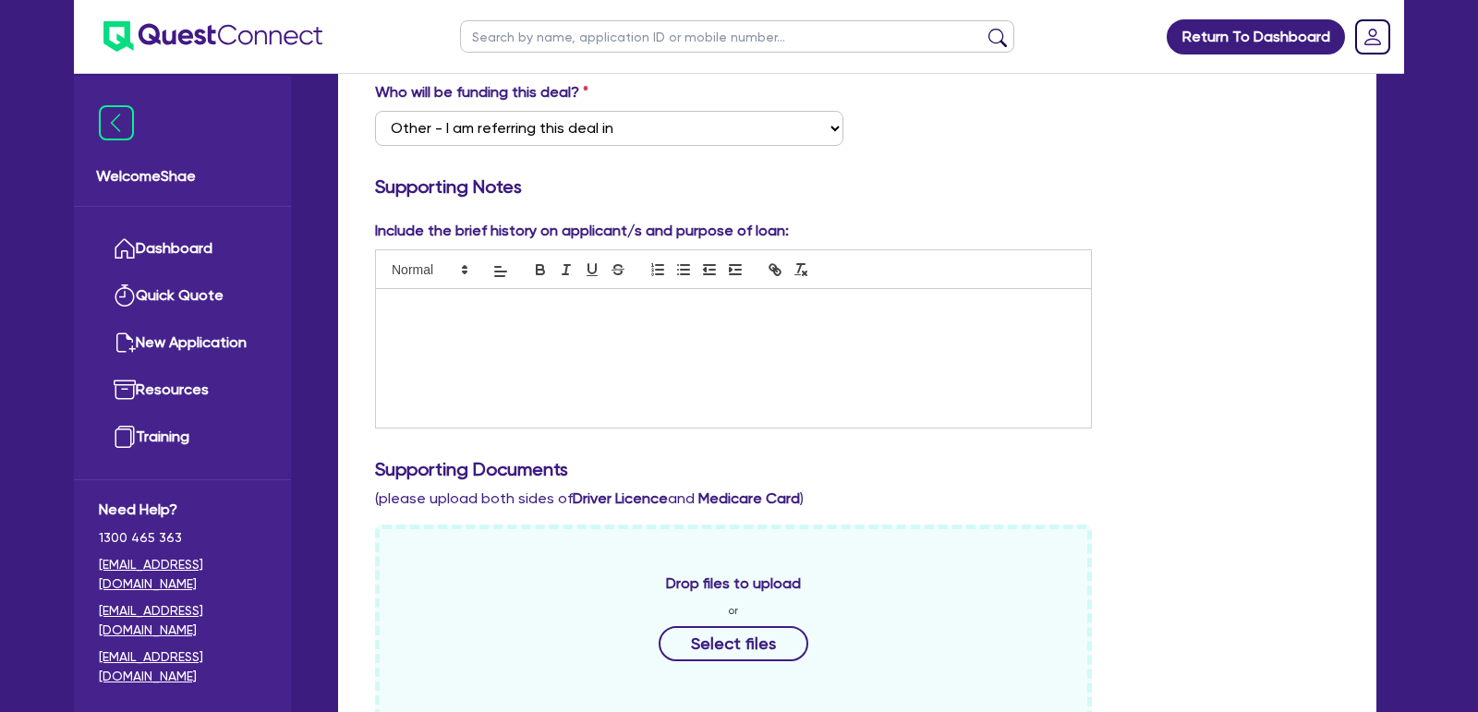
scroll to position [0, 0]
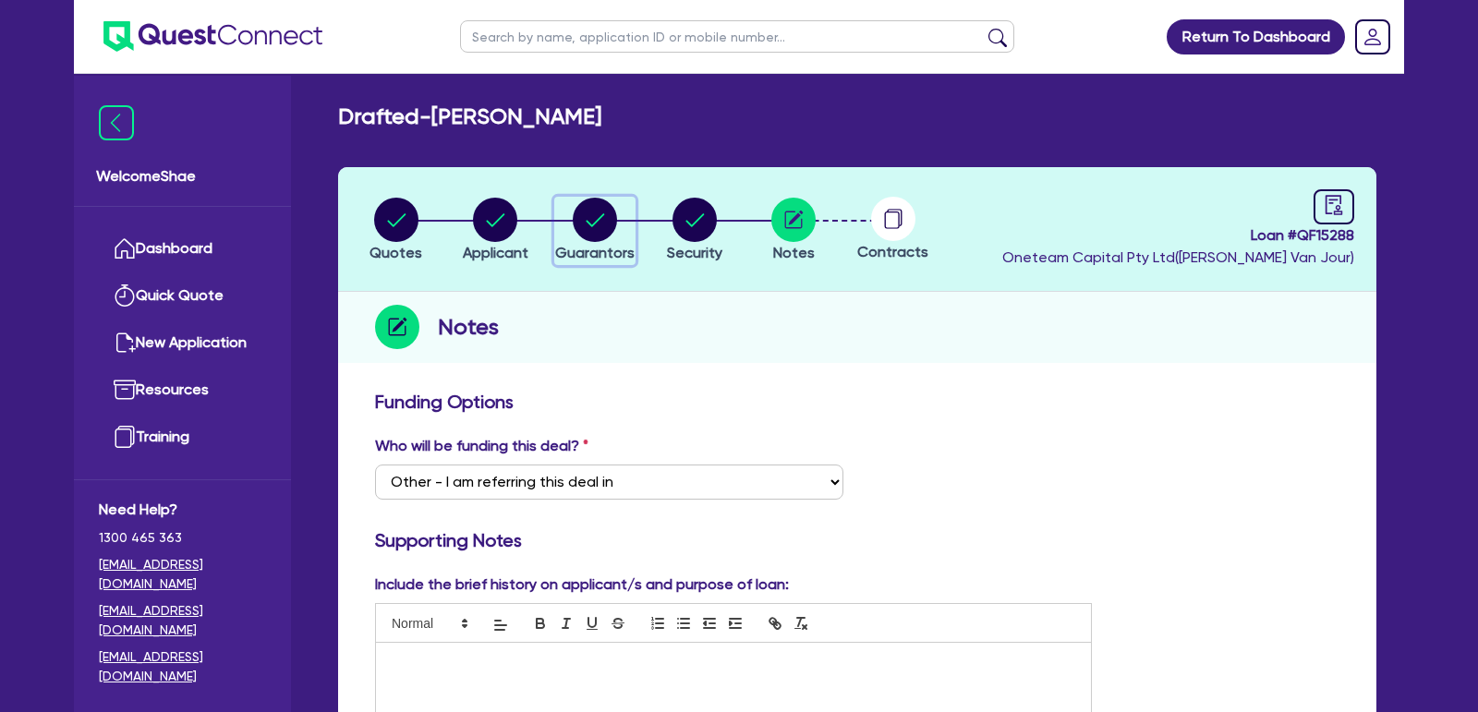
click at [615, 217] on circle "button" at bounding box center [595, 220] width 44 height 44
select select "MR"
select select "SA"
select select "MARRIED"
select select "PROPERTY"
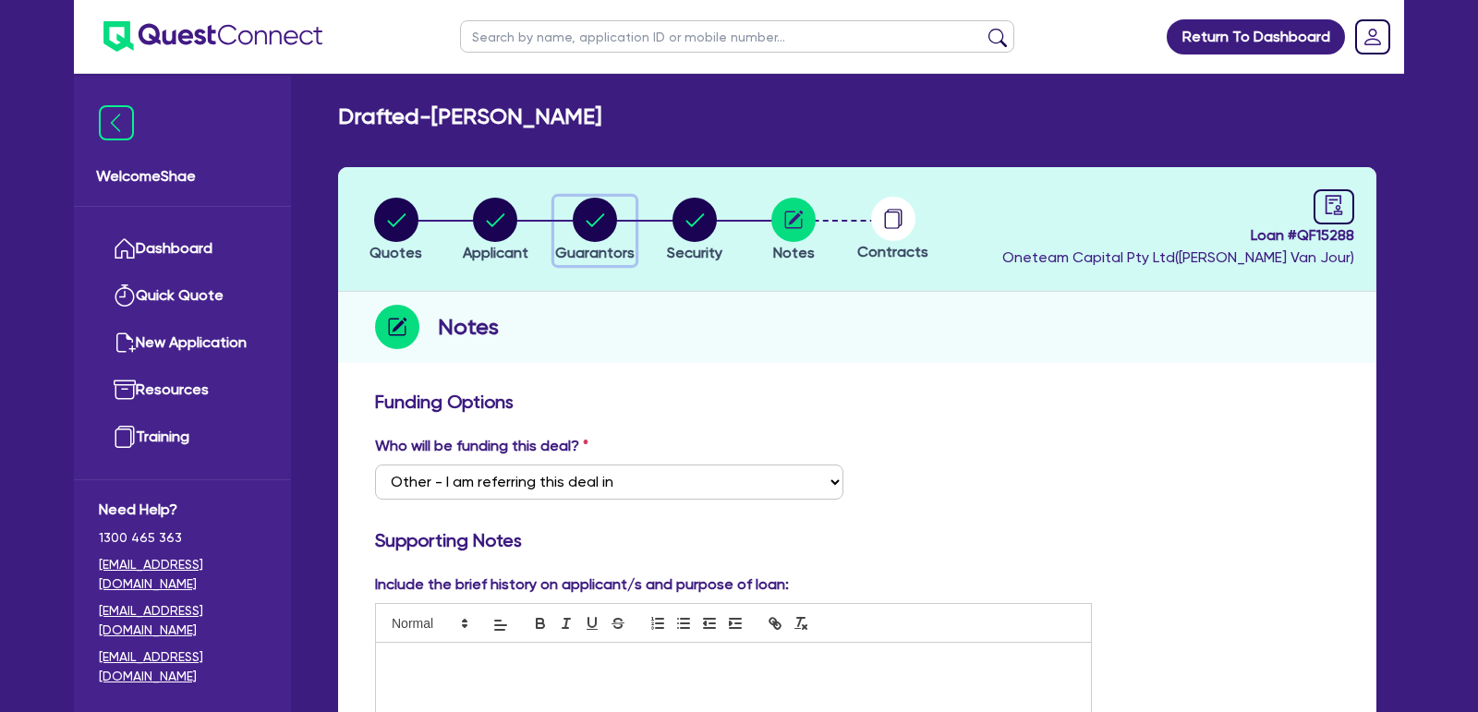
select select "CASH"
select select "MORTGAGE"
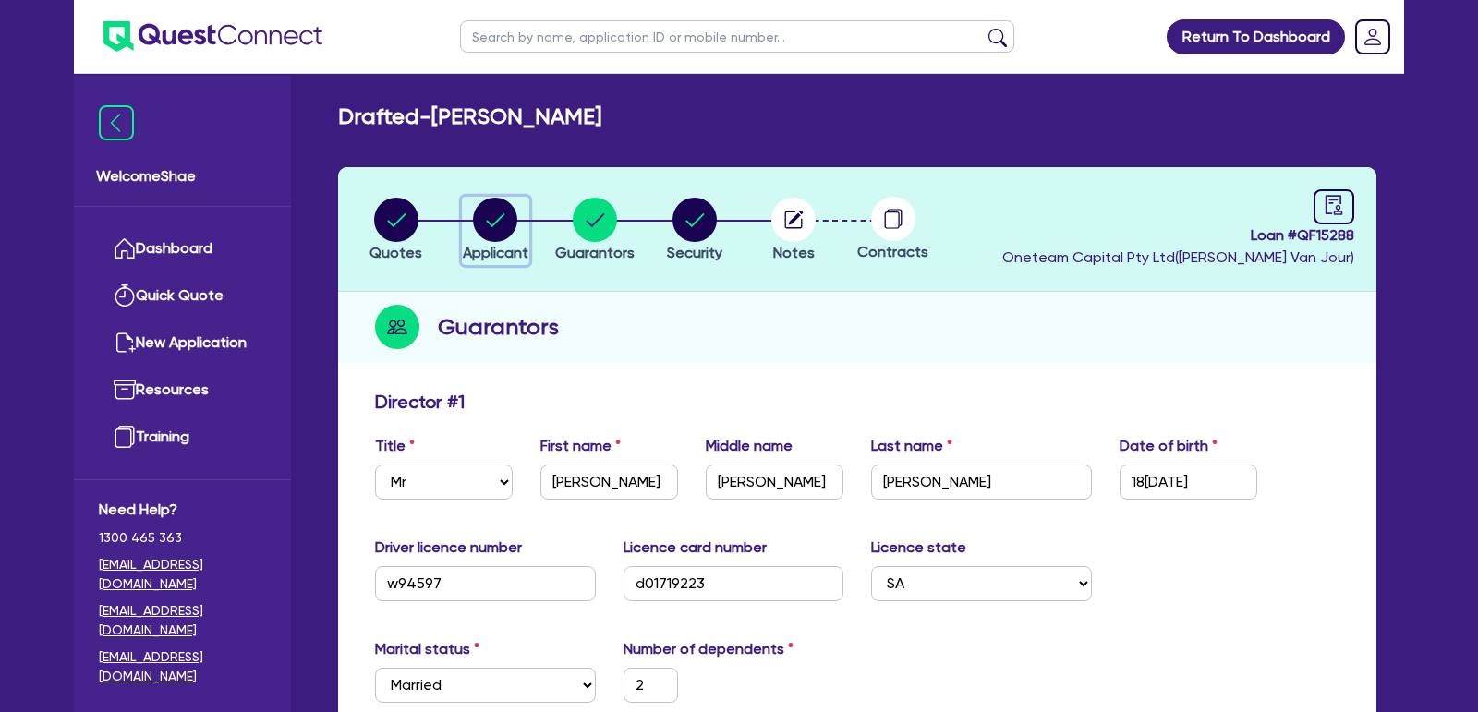
click at [503, 214] on icon "button" at bounding box center [496, 219] width 18 height 13
select select "SOLE_TRADER"
select select "BUILDING_CONSTRUCTION"
select select "BUSINESSES_CONSTRUCTION_SERVICES"
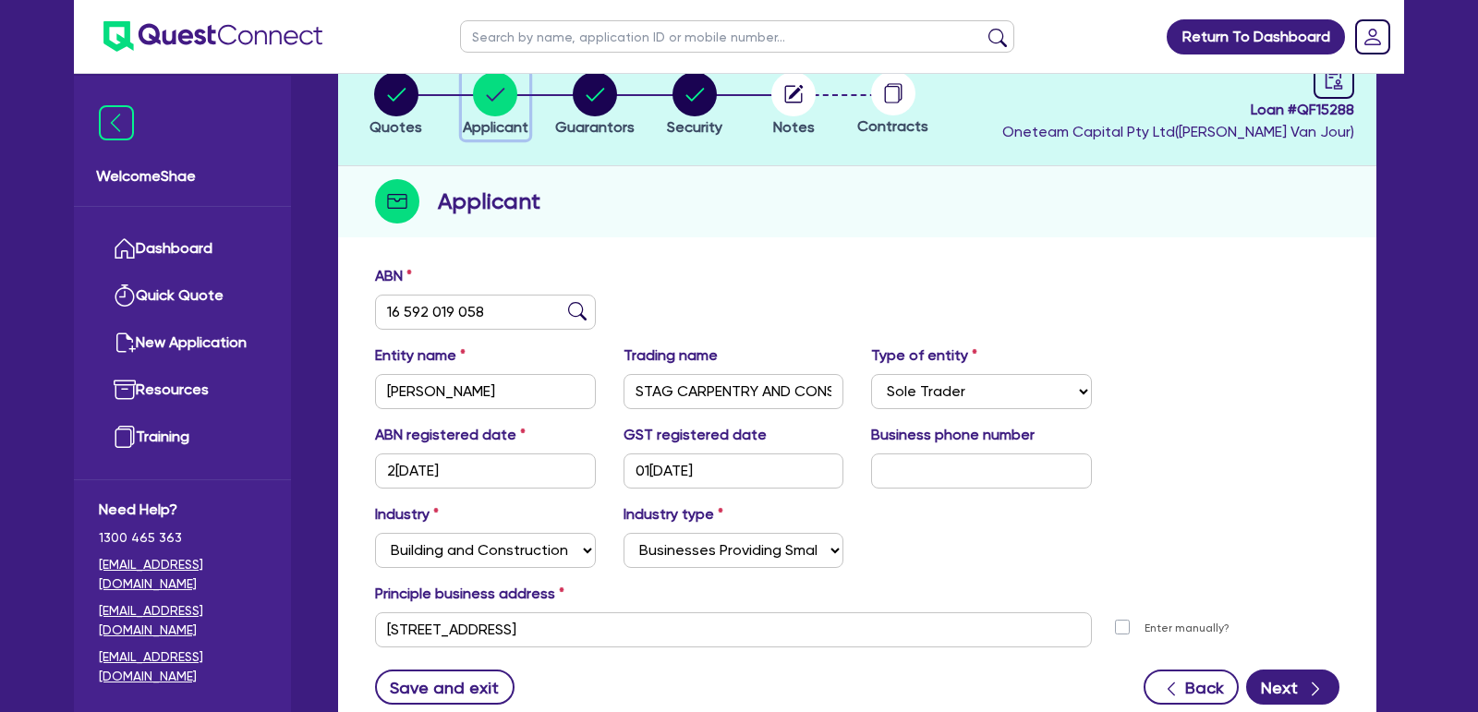
scroll to position [127, 0]
click at [450, 391] on input "[PERSON_NAME]" at bounding box center [485, 390] width 221 height 35
click at [583, 101] on circle "button" at bounding box center [595, 93] width 44 height 44
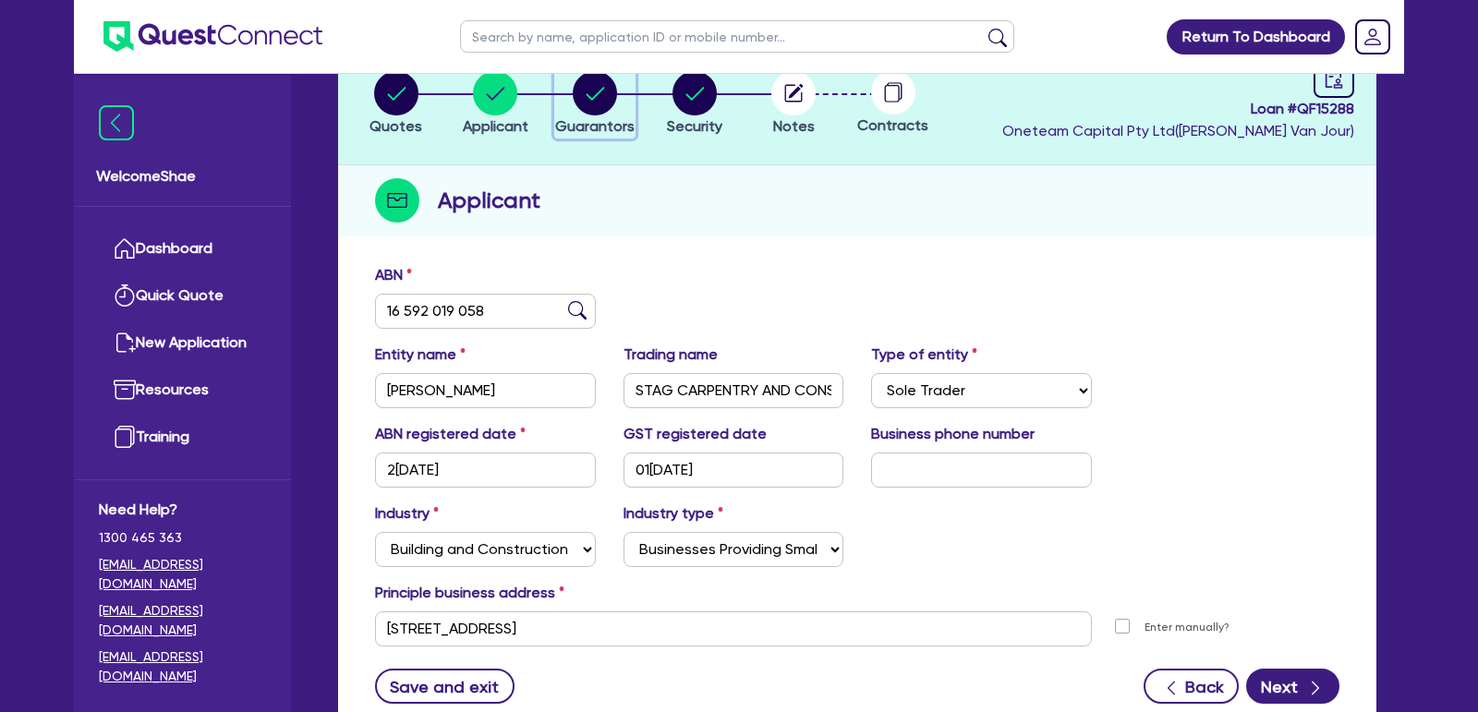
select select "MR"
select select "SA"
select select "MARRIED"
select select "PROPERTY"
select select "CASH"
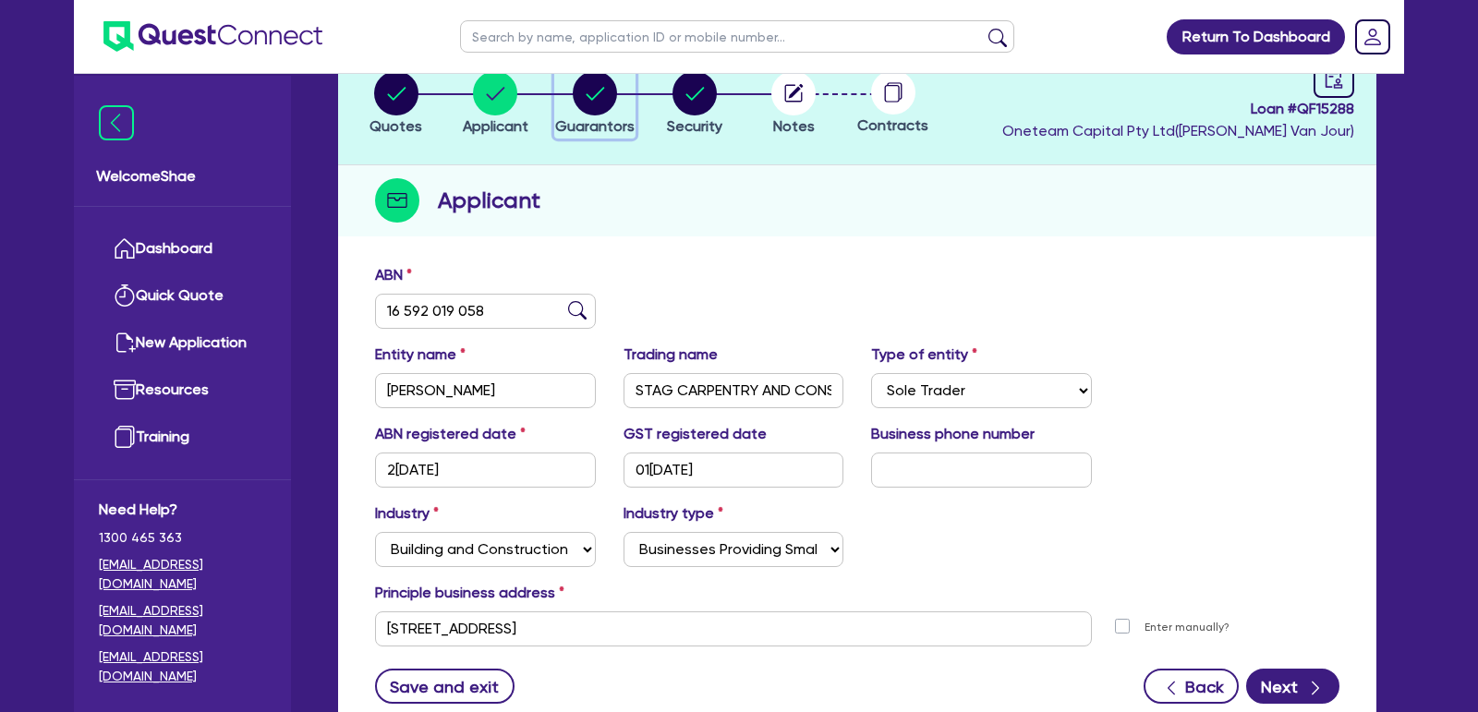
select select "MORTGAGE"
